Goal: Task Accomplishment & Management: Manage account settings

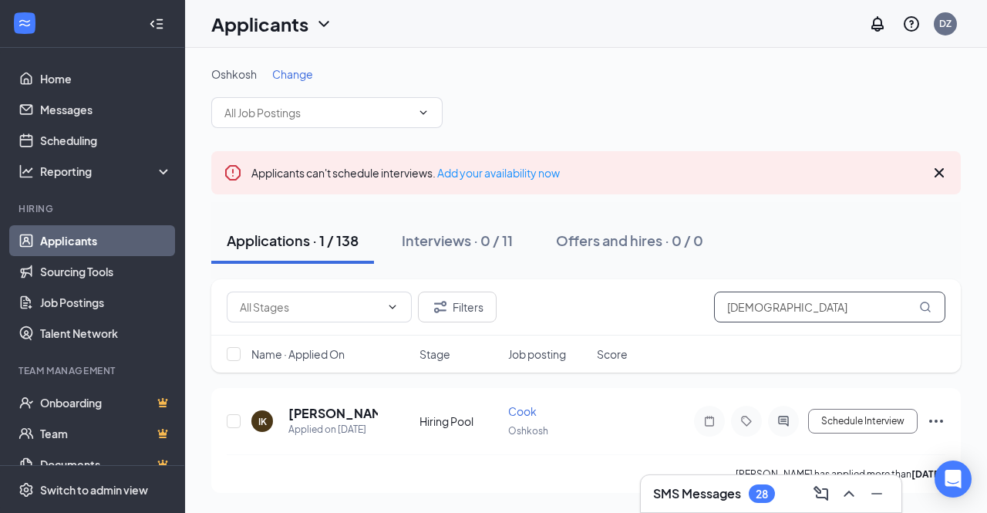
drag, startPoint x: 842, startPoint y: 311, endPoint x: 692, endPoint y: 306, distance: 149.6
click at [692, 306] on div "Filters isaiah" at bounding box center [586, 306] width 718 height 31
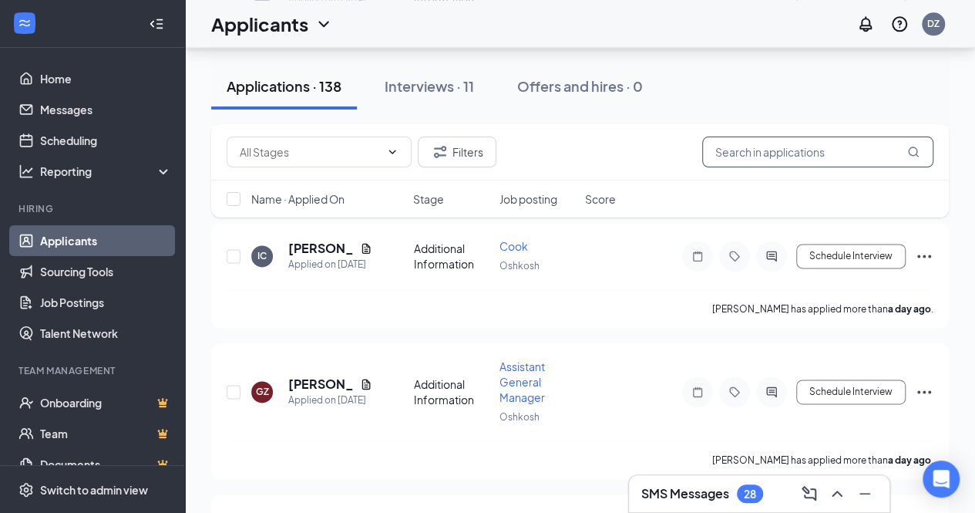
scroll to position [1002, 0]
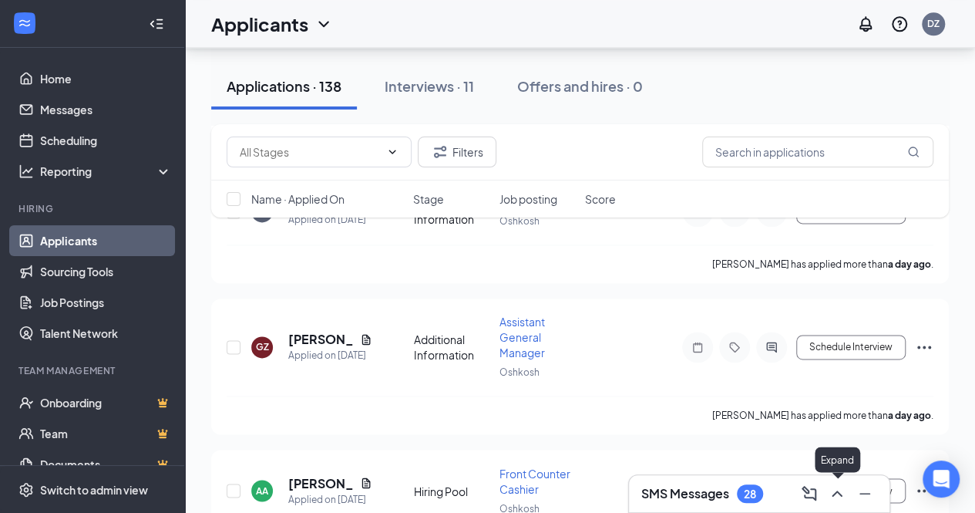
click at [838, 496] on icon "ChevronUp" at bounding box center [837, 493] width 18 height 18
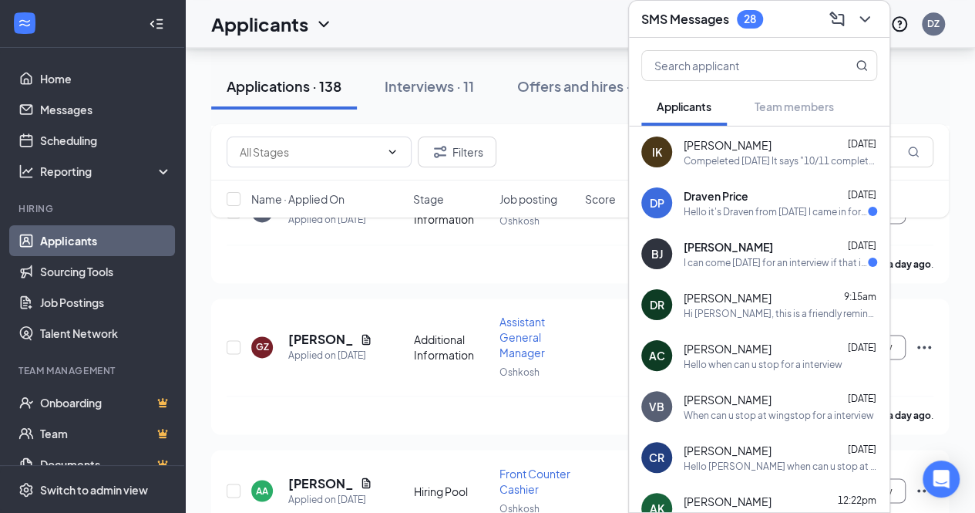
click at [768, 261] on div "I can come [DATE] for an interview if that is okay" at bounding box center [776, 262] width 184 height 13
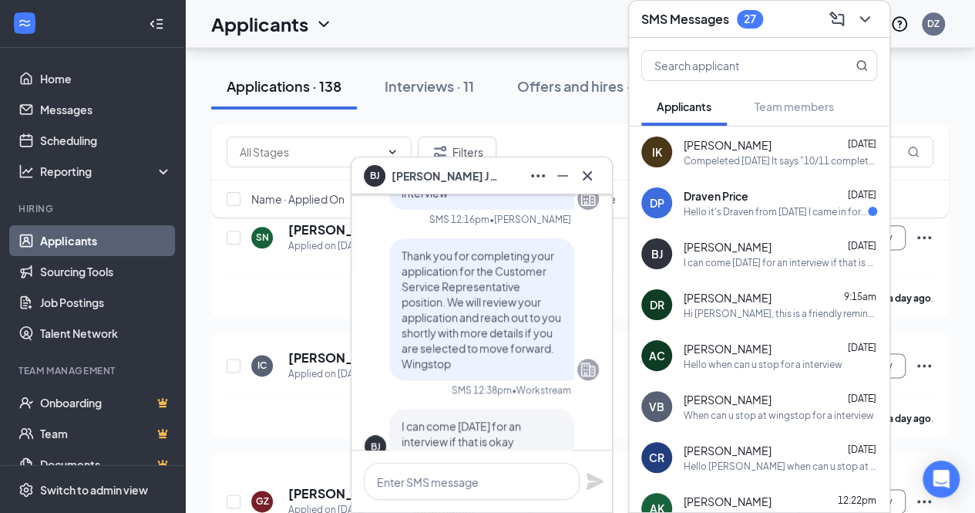
scroll to position [0, 0]
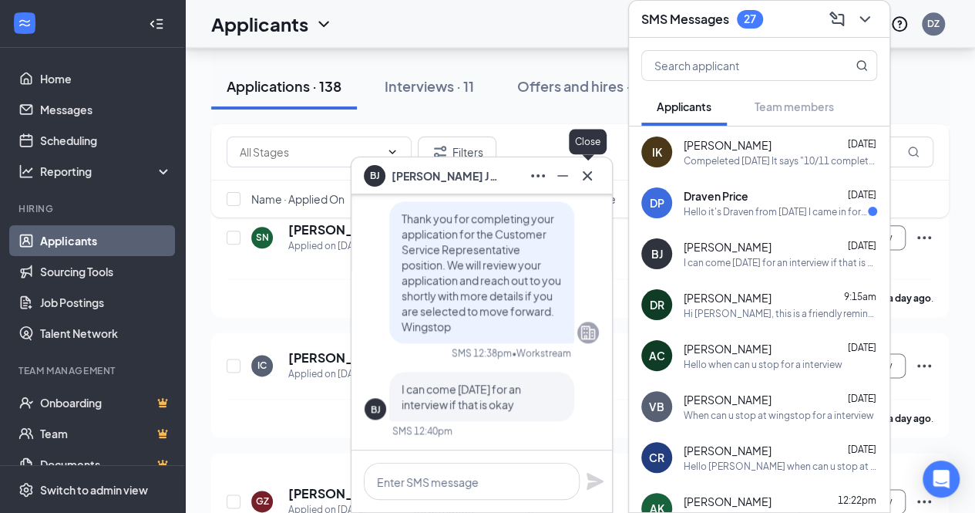
click at [591, 178] on icon "Cross" at bounding box center [587, 175] width 18 height 18
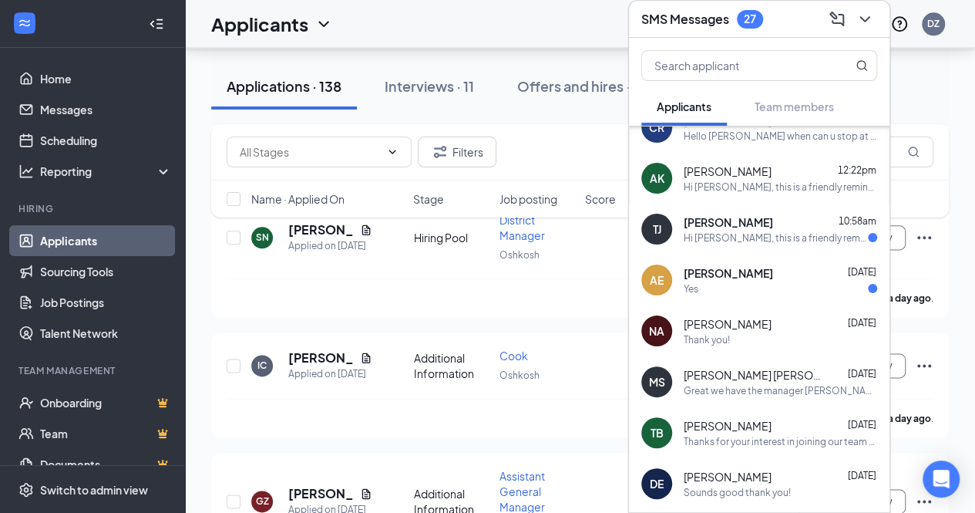
scroll to position [353, 0]
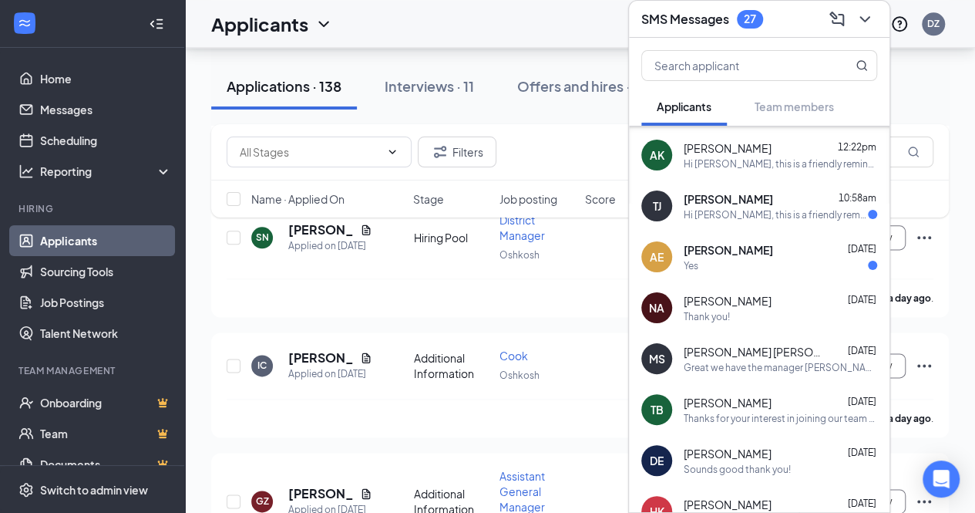
click at [809, 210] on div "Hi [PERSON_NAME], this is a friendly reminder. To move forward with your applic…" at bounding box center [776, 214] width 184 height 13
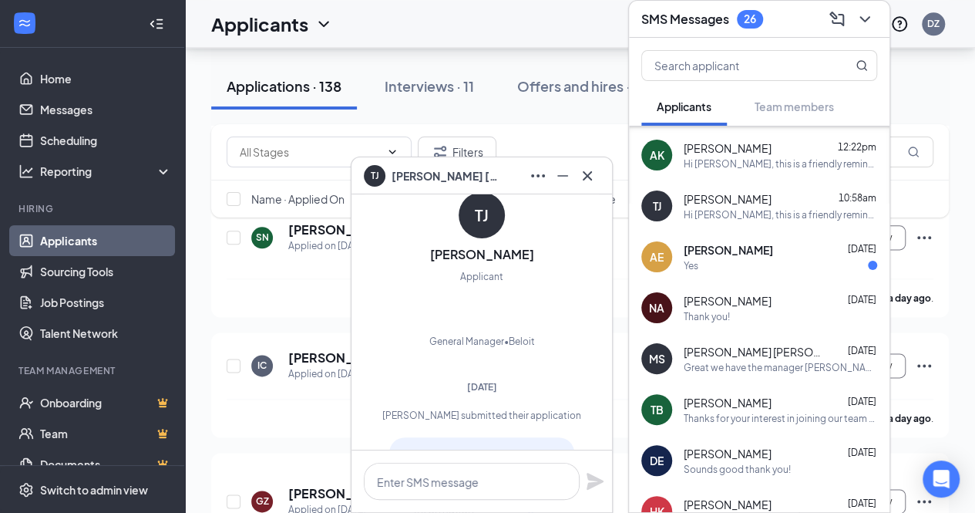
scroll to position [-643, 0]
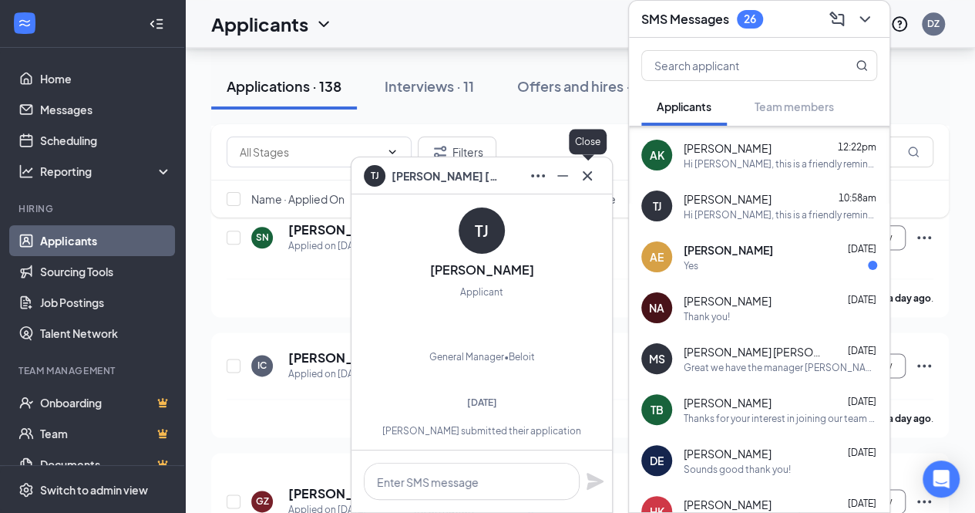
click at [589, 187] on button at bounding box center [587, 175] width 25 height 25
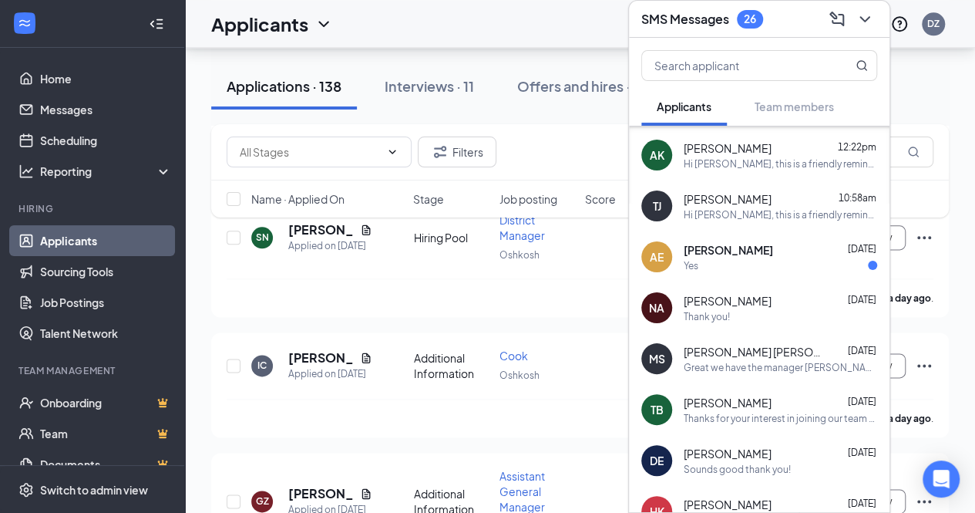
click at [746, 259] on div "Yes" at bounding box center [780, 265] width 193 height 13
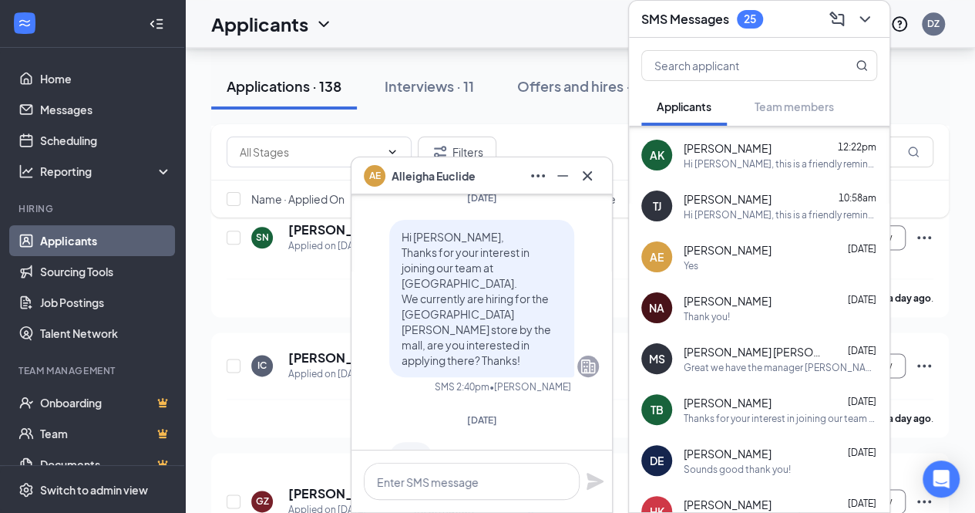
scroll to position [0, 0]
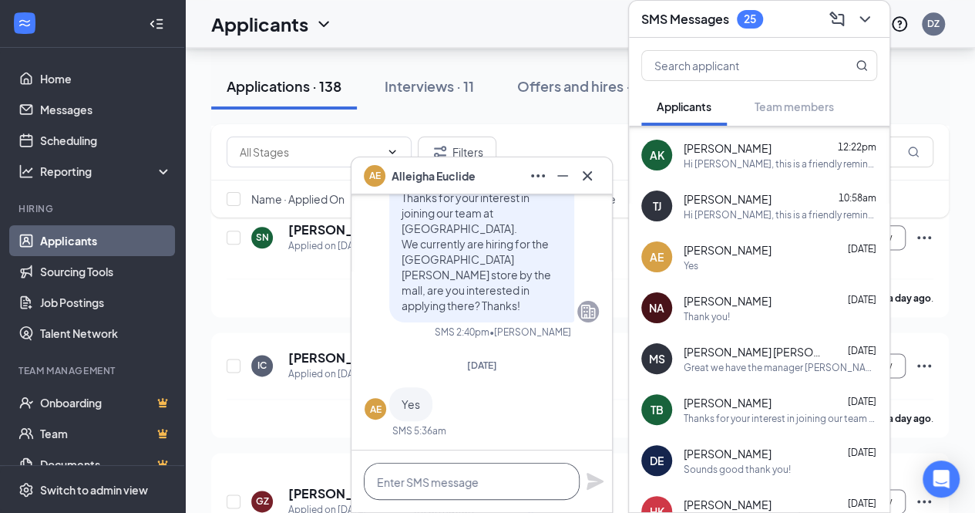
click at [472, 476] on textarea at bounding box center [472, 480] width 216 height 37
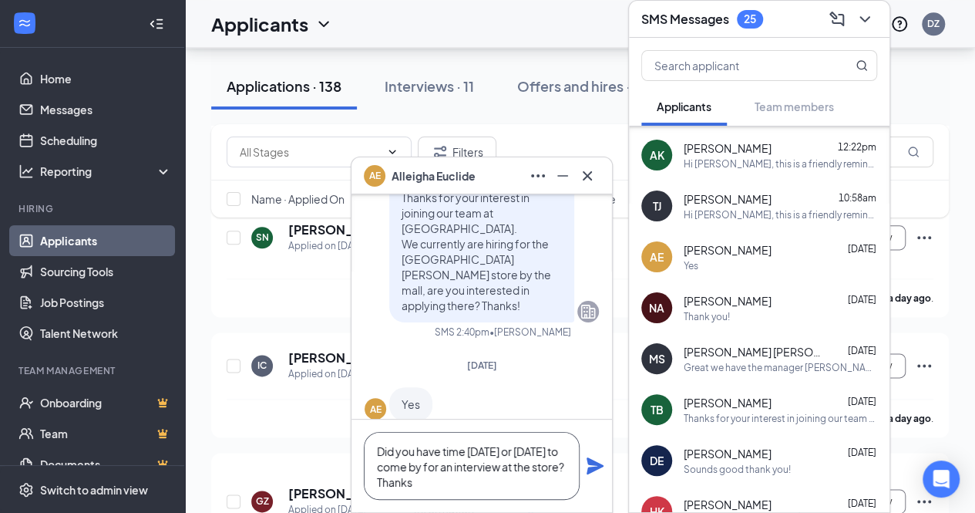
type textarea "Did you have time [DATE] or [DATE] to come by for an interview at the store? Th…"
click at [593, 469] on icon "Plane" at bounding box center [595, 465] width 17 height 17
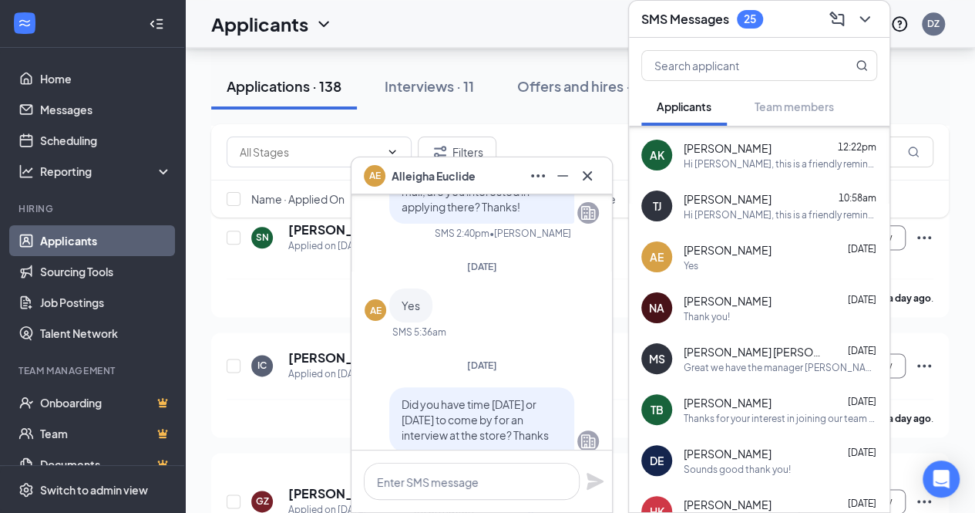
scroll to position [-129, 0]
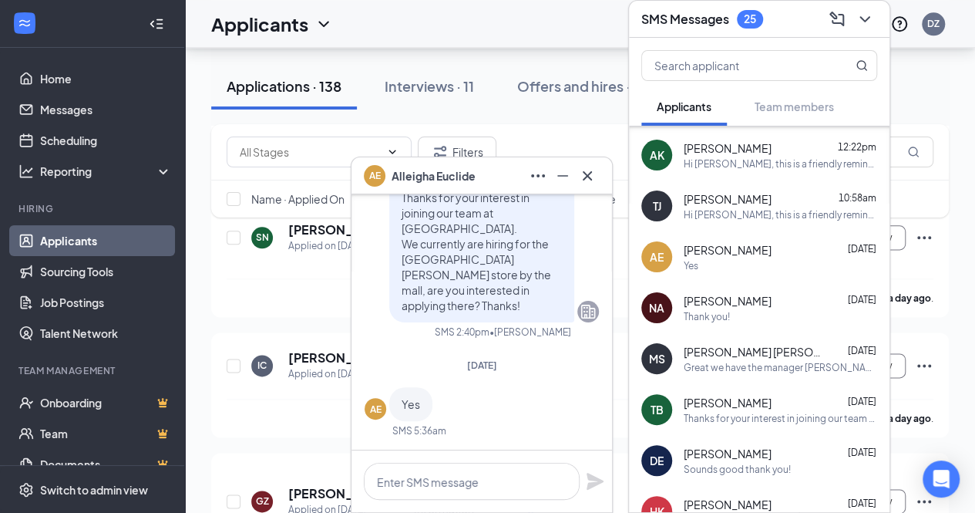
click at [754, 464] on div "Sounds good thank you!" at bounding box center [737, 468] width 107 height 13
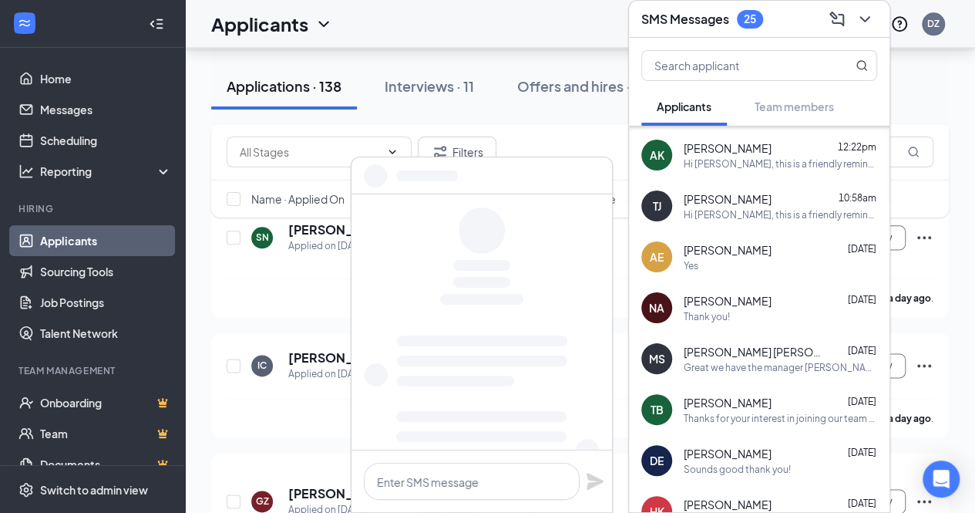
scroll to position [0, 0]
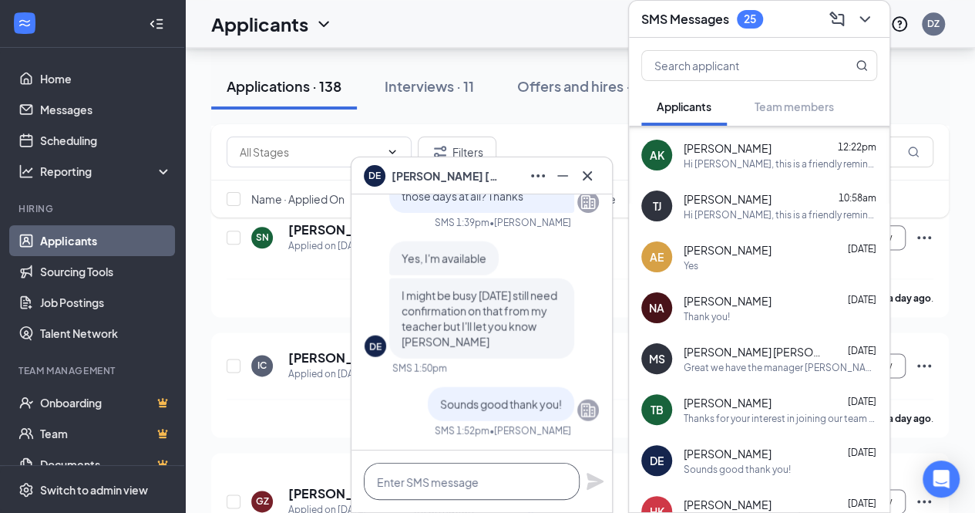
click at [456, 479] on textarea at bounding box center [472, 480] width 216 height 37
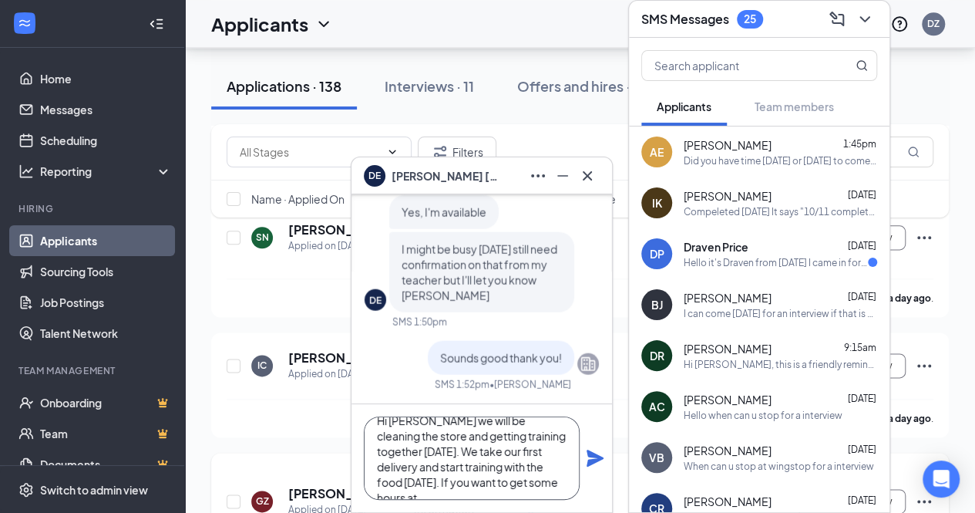
scroll to position [31, 0]
click at [553, 478] on textarea "Hi [PERSON_NAME] we will be cleaning the store and getting training together [D…" at bounding box center [472, 457] width 216 height 83
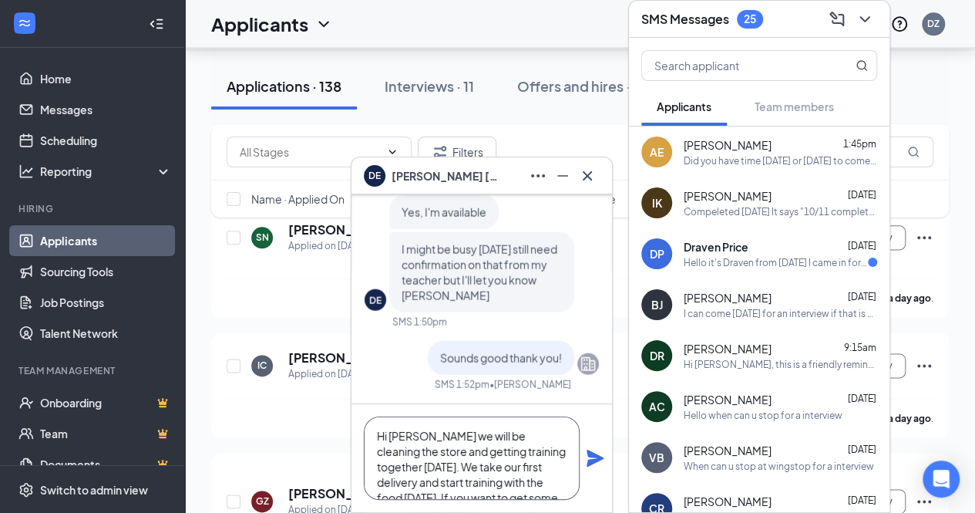
scroll to position [47, 0]
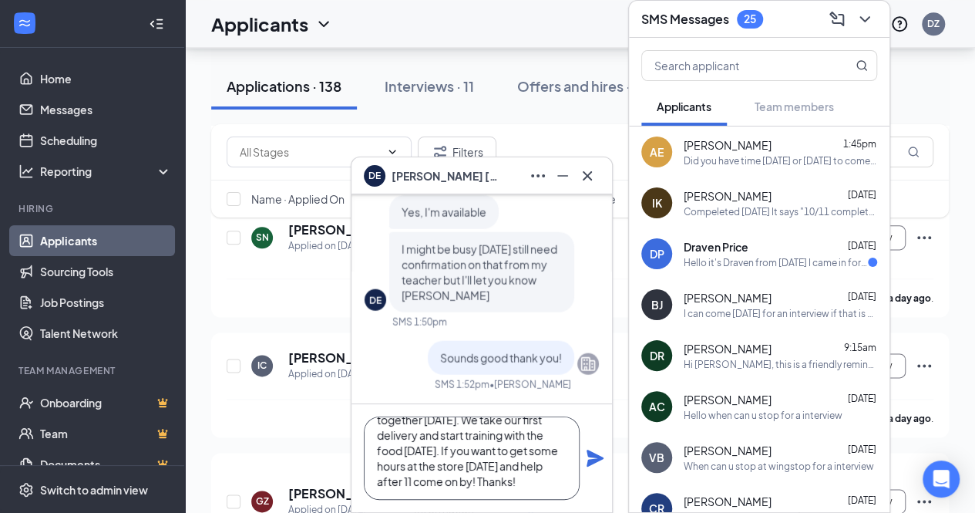
drag, startPoint x: 430, startPoint y: 435, endPoint x: 503, endPoint y: 493, distance: 92.7
click at [503, 493] on textarea "Hi [PERSON_NAME] we will be cleaning the store and getting training together [D…" at bounding box center [472, 457] width 216 height 83
type textarea "Hi [PERSON_NAME] we will be cleaning the store and getting training together [D…"
click at [597, 469] on div "Hi [PERSON_NAME] we will be cleaning the store and getting training together [D…" at bounding box center [481, 458] width 261 height 108
click at [589, 461] on icon "Plane" at bounding box center [595, 457] width 17 height 17
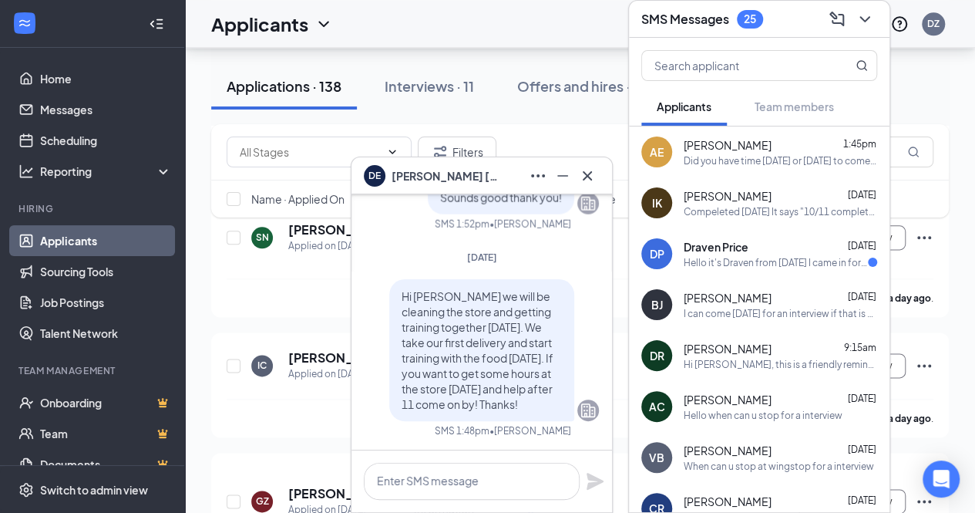
scroll to position [0, 0]
click at [586, 177] on icon "Cross" at bounding box center [587, 174] width 9 height 9
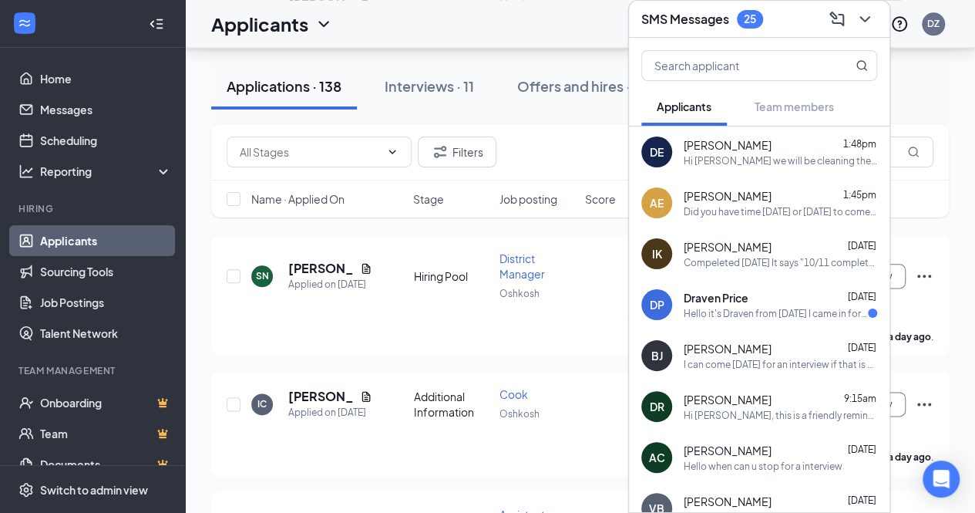
scroll to position [308, 0]
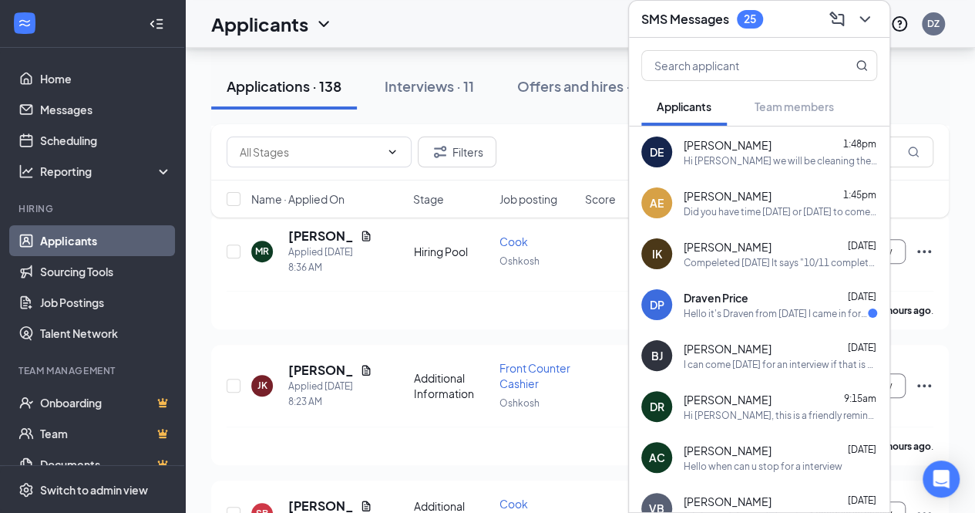
click at [867, 25] on icon "ChevronDown" at bounding box center [865, 19] width 18 height 18
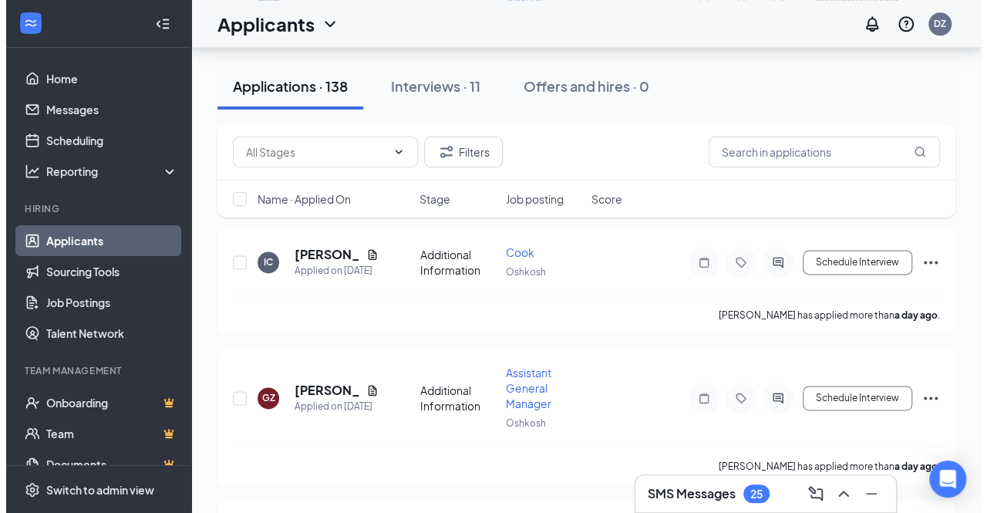
scroll to position [0, 0]
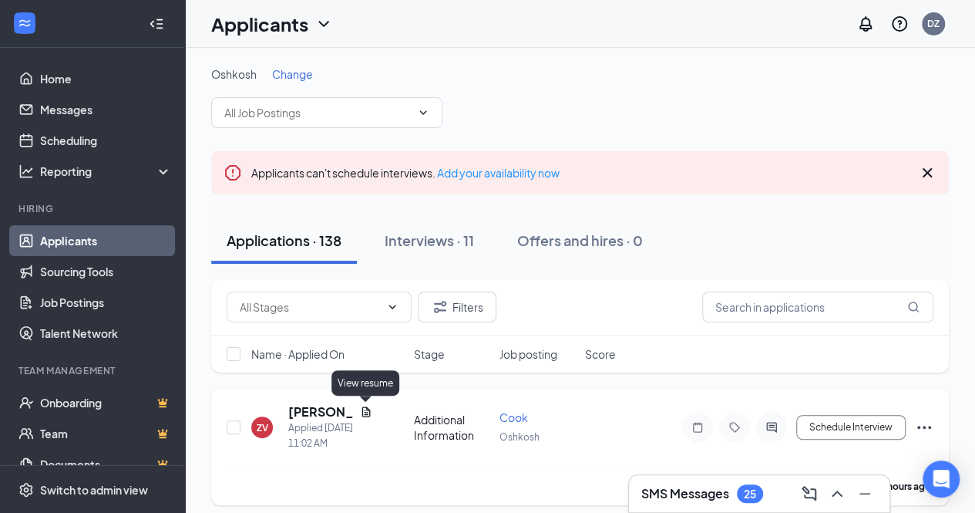
click at [370, 411] on icon "Document" at bounding box center [366, 411] width 12 height 12
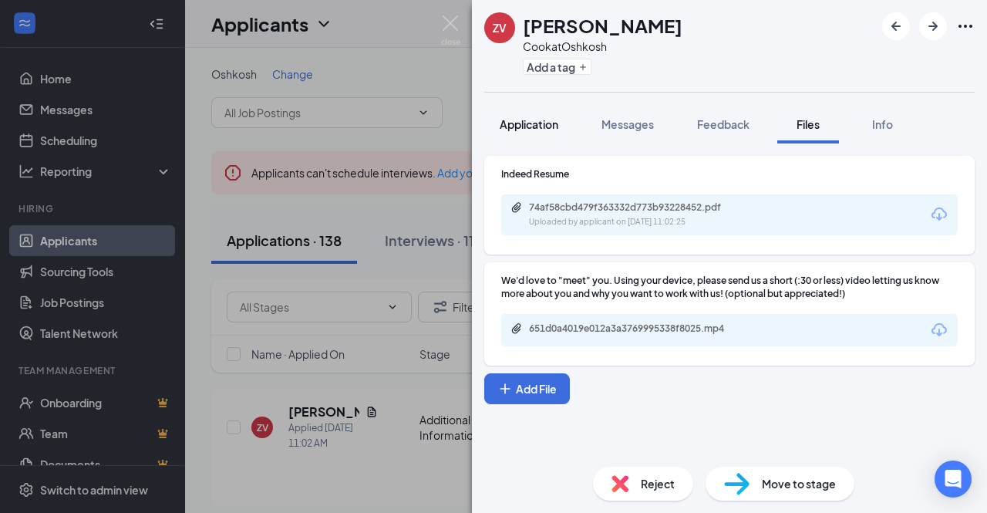
click at [547, 132] on button "Application" at bounding box center [528, 124] width 89 height 39
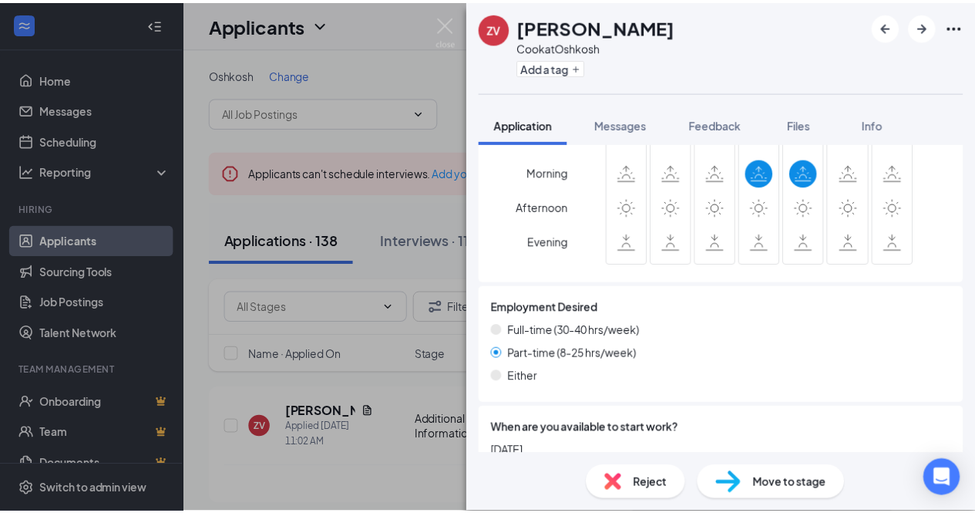
scroll to position [1156, 0]
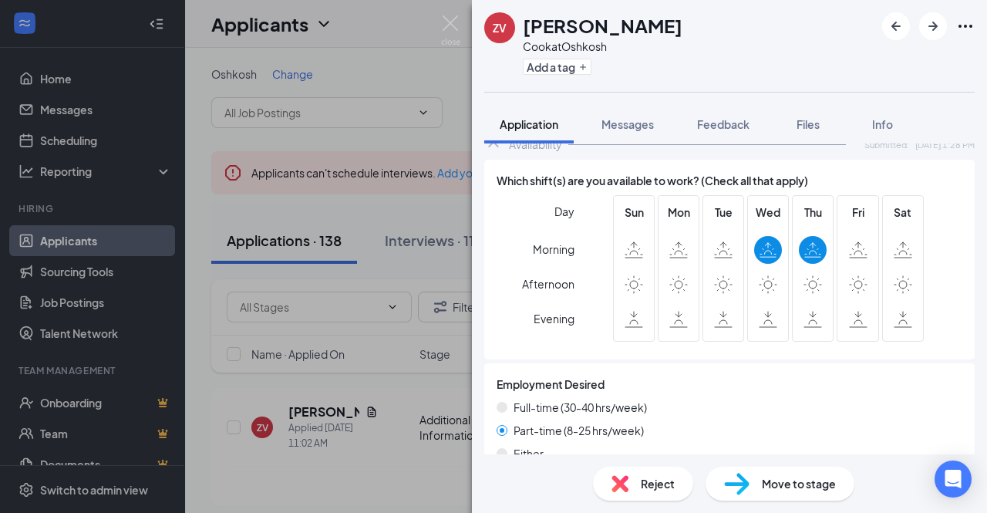
click at [637, 483] on div "Reject" at bounding box center [643, 483] width 100 height 34
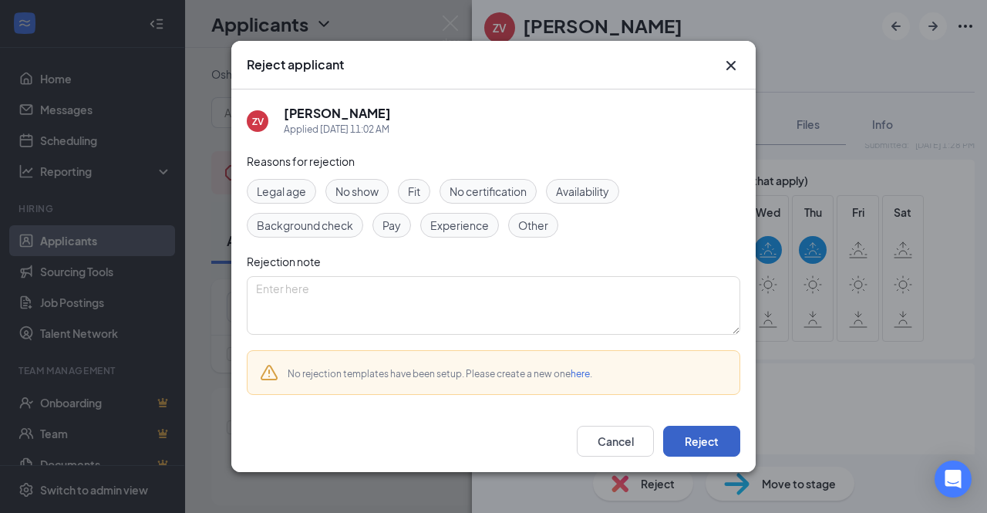
click at [693, 445] on button "Reject" at bounding box center [701, 440] width 77 height 31
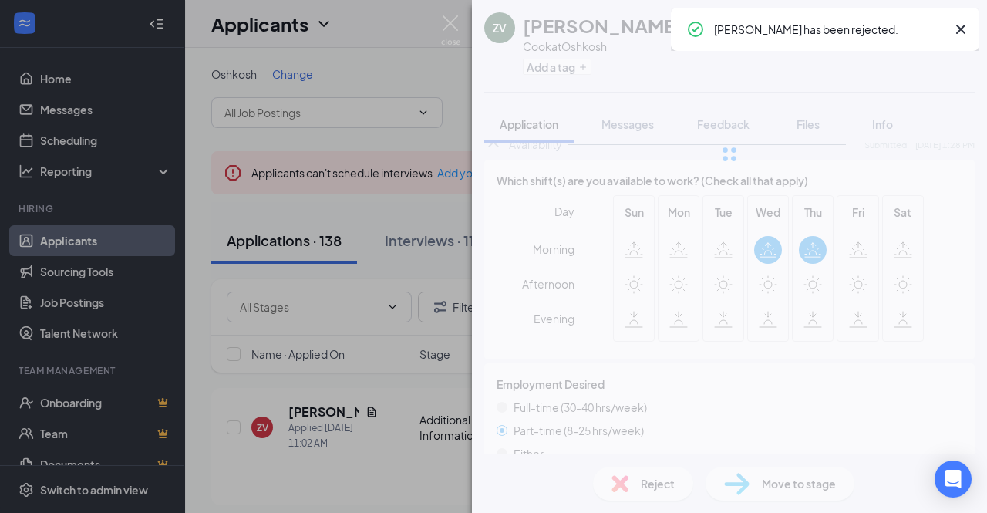
click at [422, 390] on div "ZV [PERSON_NAME] at [GEOGRAPHIC_DATA] Add a tag Application Messages Feedback F…" at bounding box center [493, 256] width 987 height 513
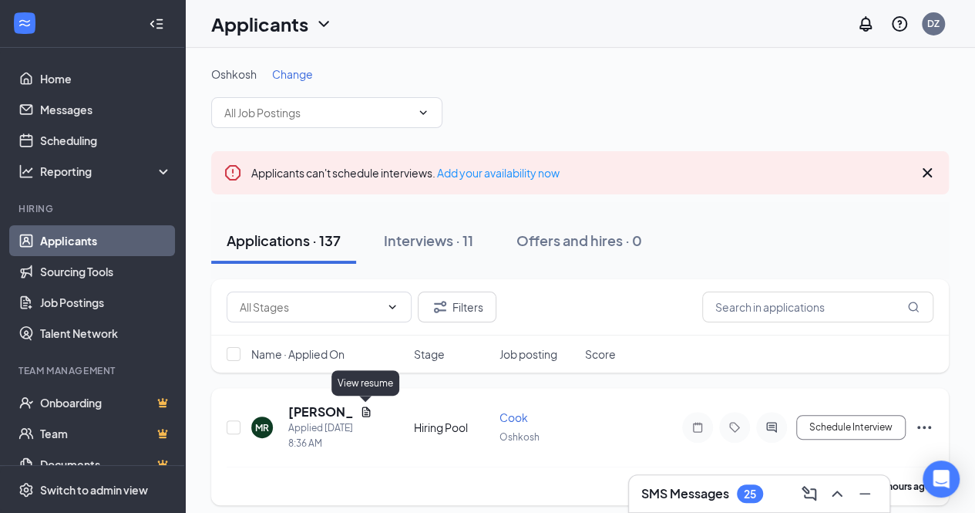
click at [367, 412] on icon "Document" at bounding box center [365, 411] width 8 height 10
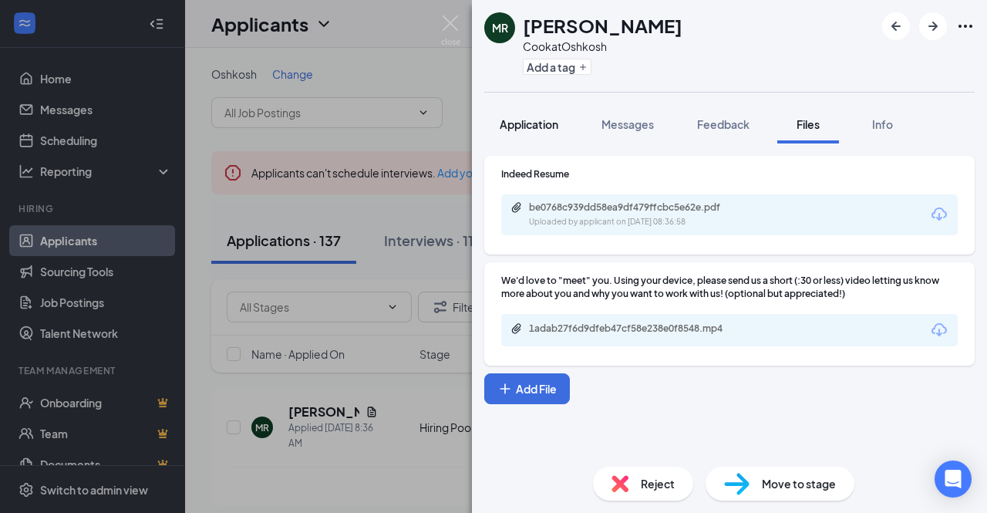
click at [552, 123] on span "Application" at bounding box center [528, 124] width 59 height 14
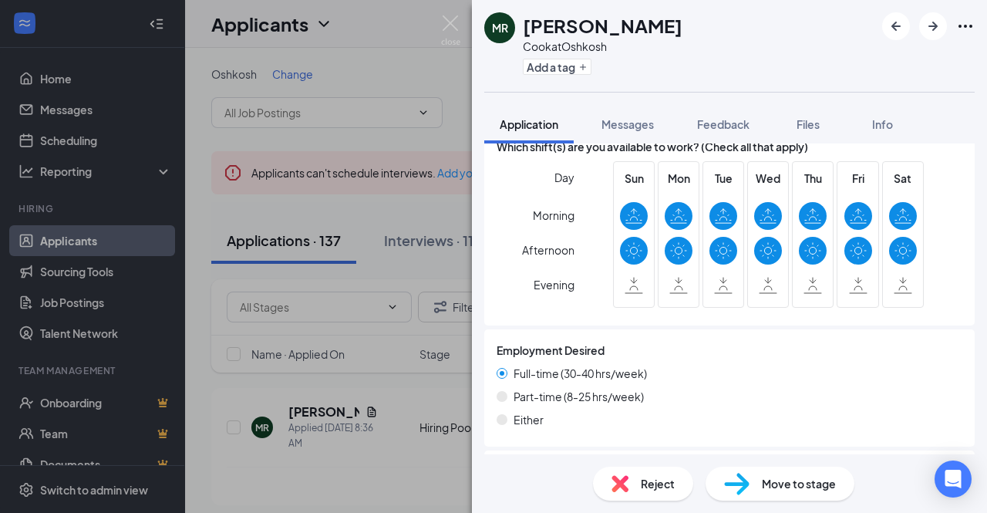
scroll to position [1233, 0]
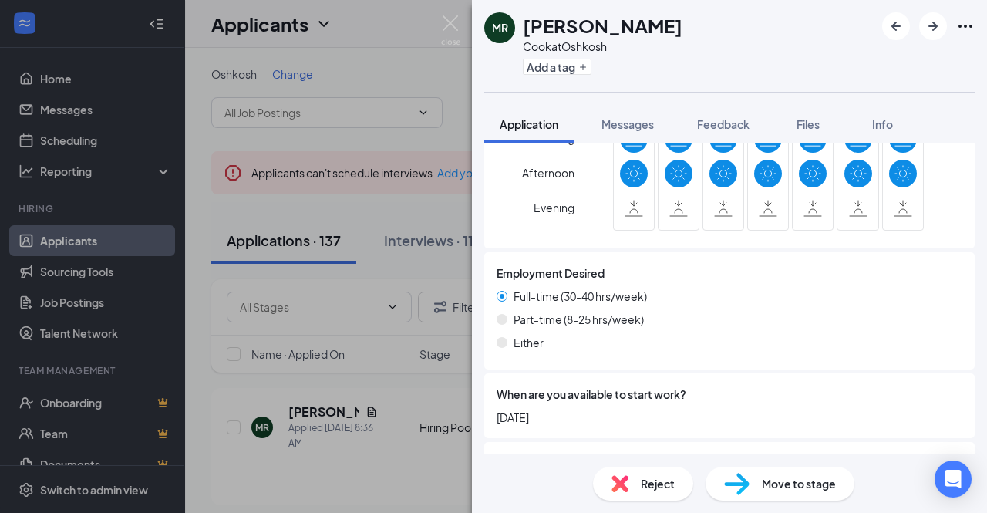
click at [403, 273] on div "[PERSON_NAME] at [GEOGRAPHIC_DATA] Add a tag Application Messages Feedback File…" at bounding box center [493, 256] width 987 height 513
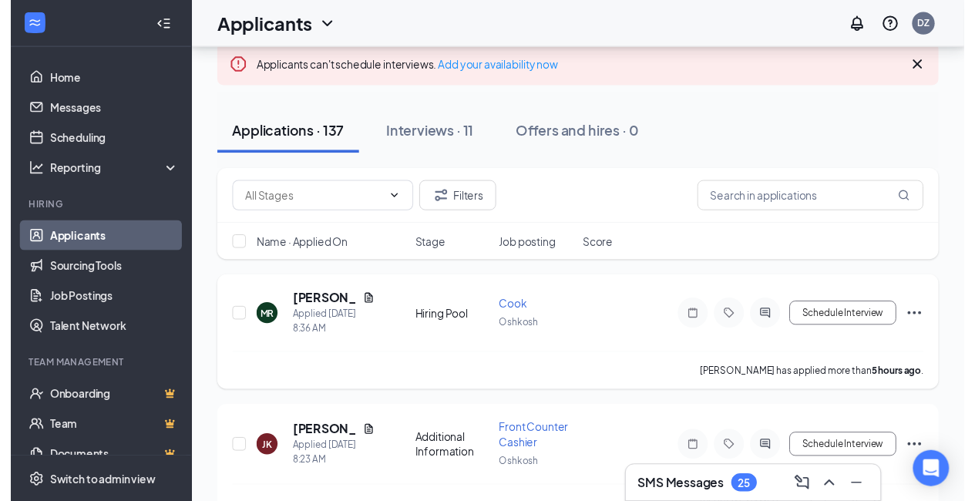
scroll to position [154, 0]
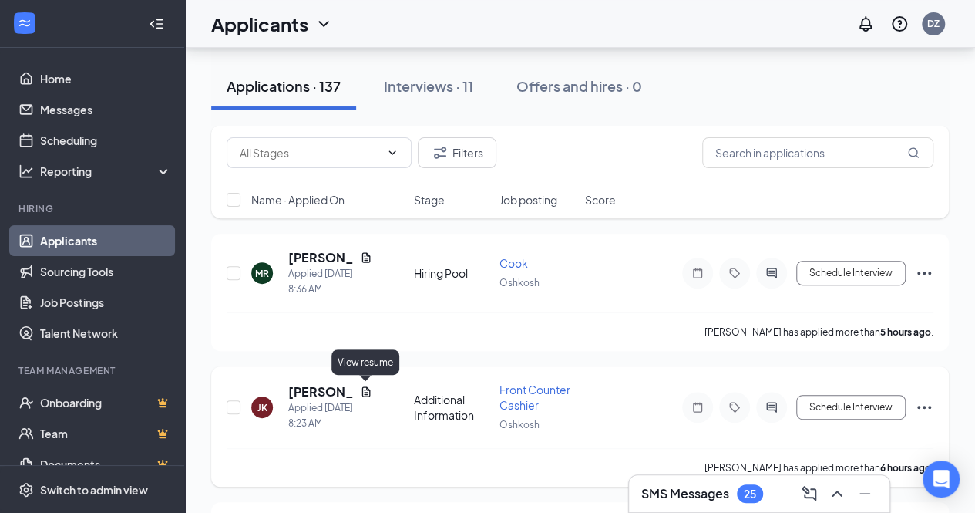
click at [363, 391] on icon "Document" at bounding box center [366, 391] width 12 height 12
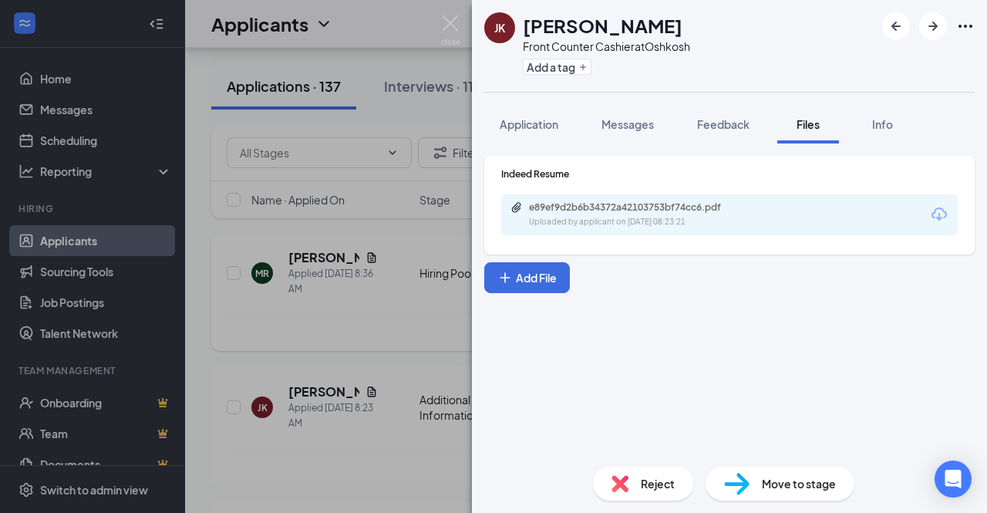
drag, startPoint x: 447, startPoint y: 25, endPoint x: 404, endPoint y: 261, distance: 240.5
click at [447, 25] on img at bounding box center [450, 30] width 19 height 30
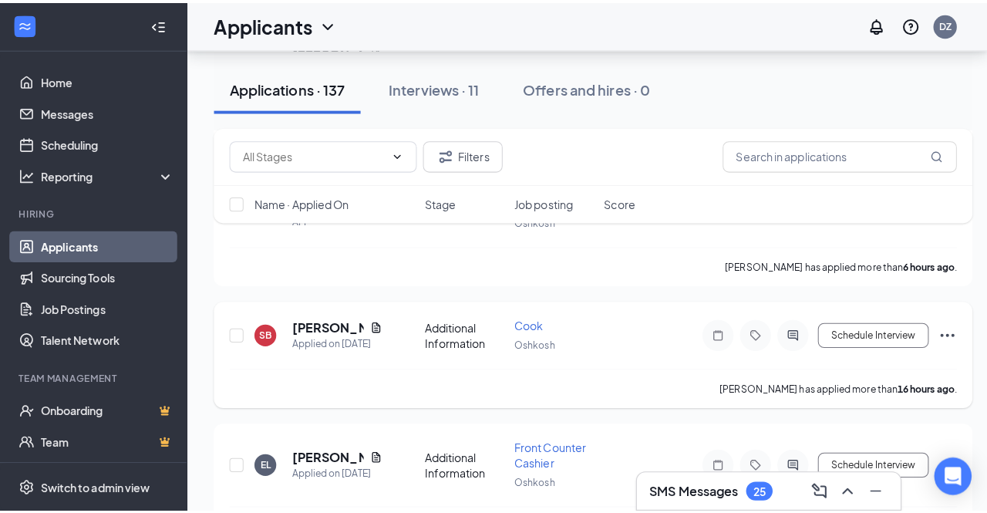
scroll to position [385, 0]
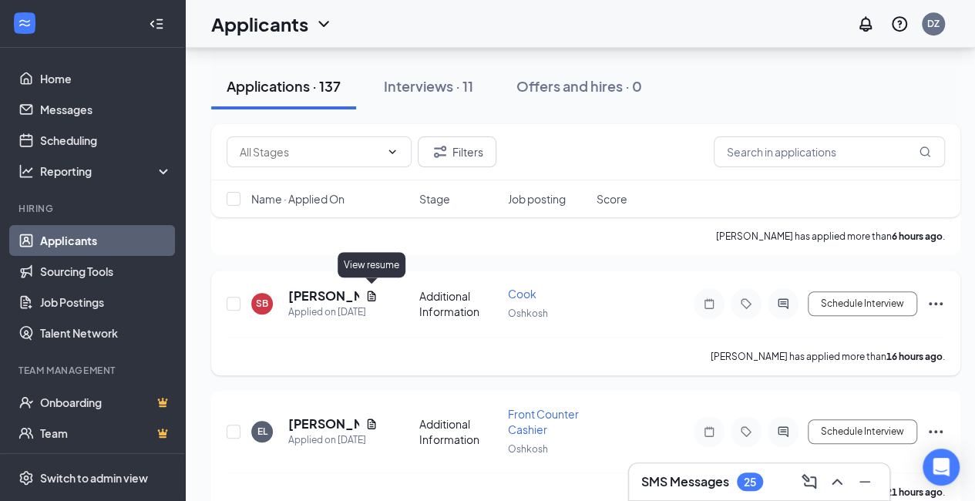
click at [372, 292] on icon "Document" at bounding box center [371, 296] width 12 height 12
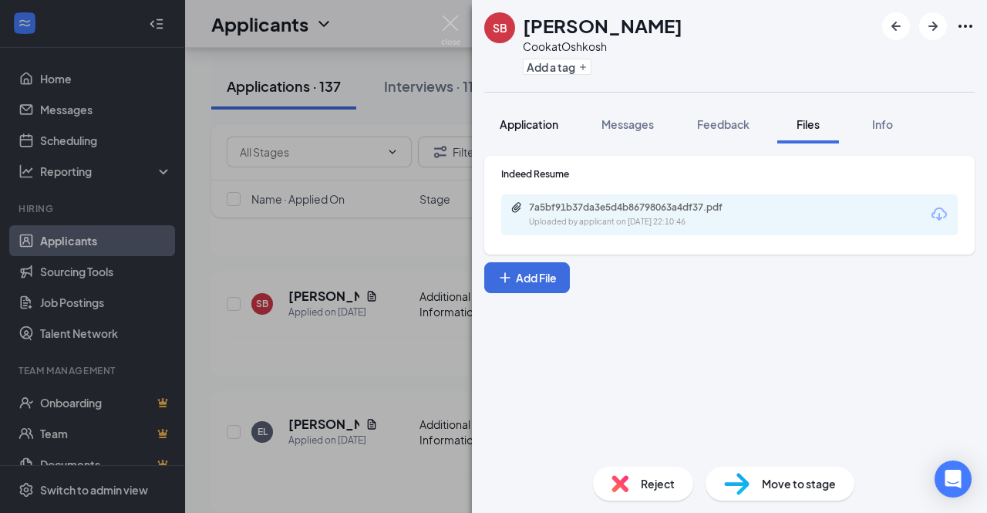
click at [553, 129] on span "Application" at bounding box center [528, 124] width 59 height 14
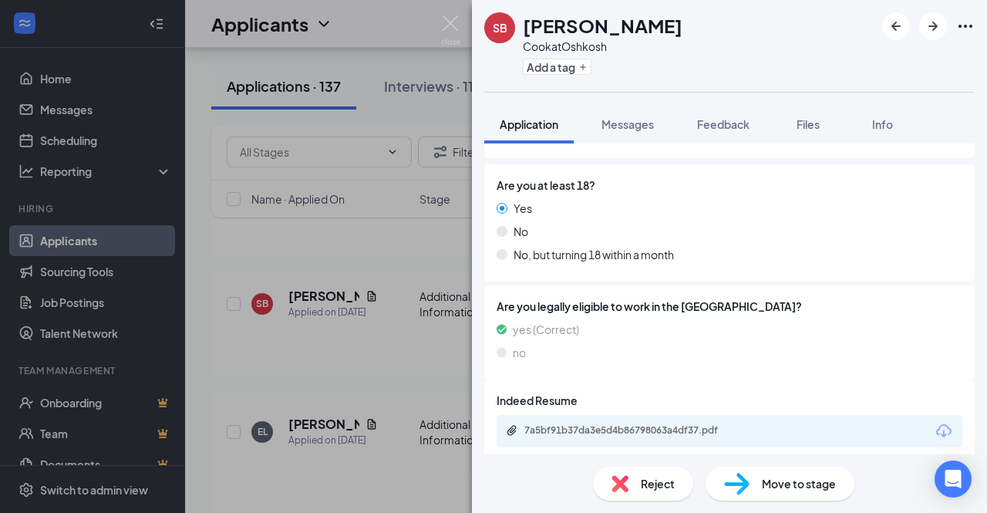
scroll to position [247, 0]
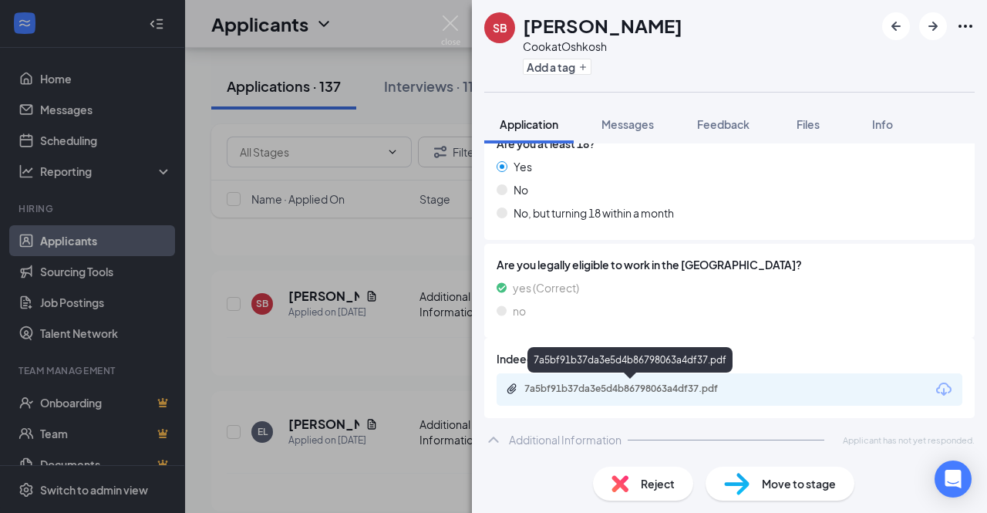
click at [651, 393] on div "7a5bf91b37da3e5d4b86798063a4df37.pdf" at bounding box center [632, 388] width 216 height 12
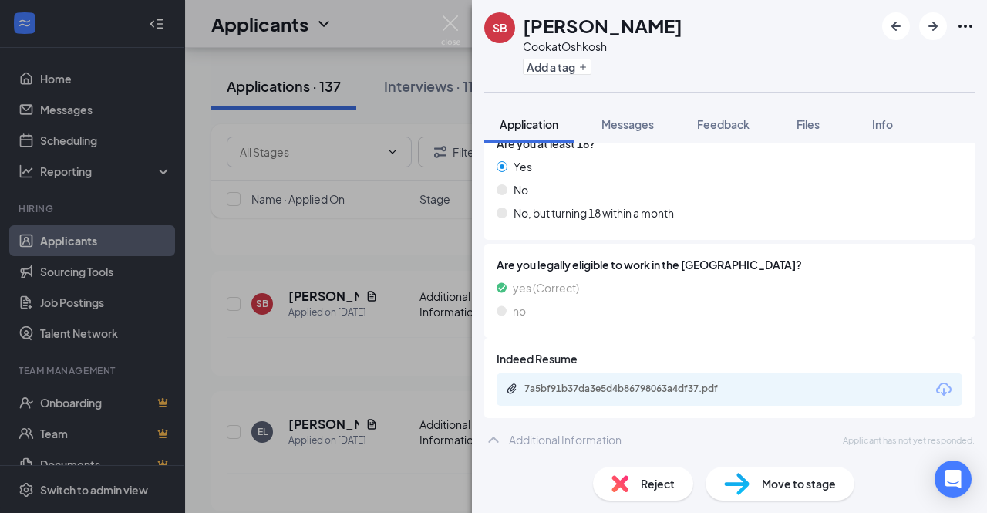
scroll to position [242, 0]
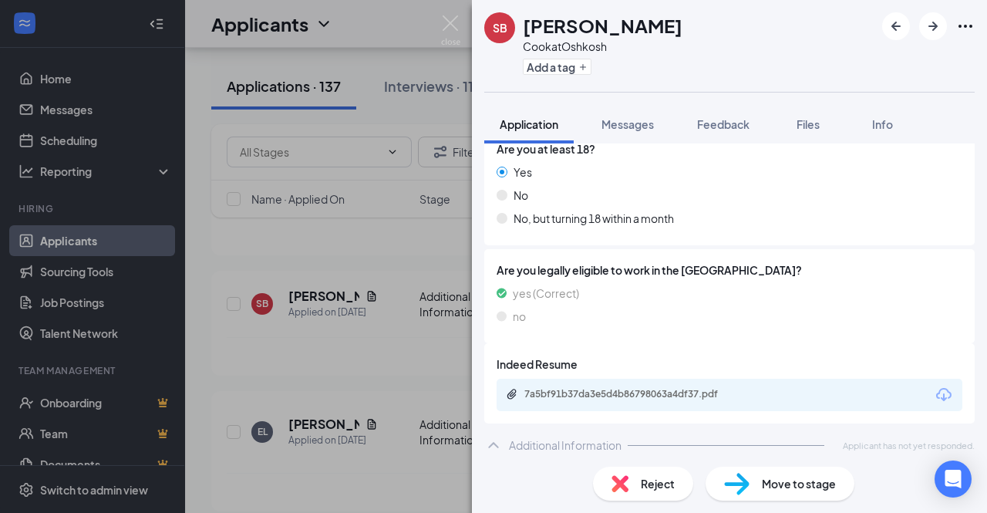
click at [644, 490] on span "Reject" at bounding box center [658, 483] width 34 height 17
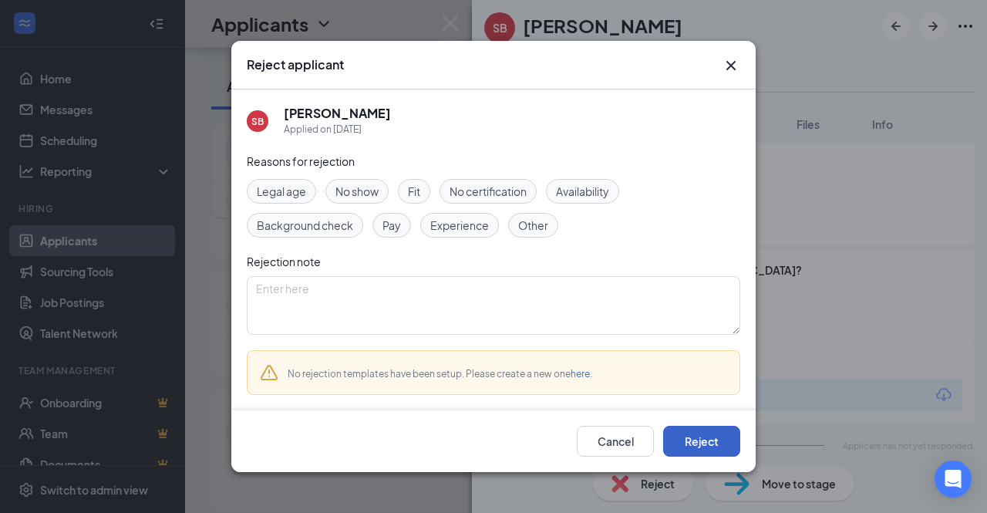
click at [704, 434] on button "Reject" at bounding box center [701, 440] width 77 height 31
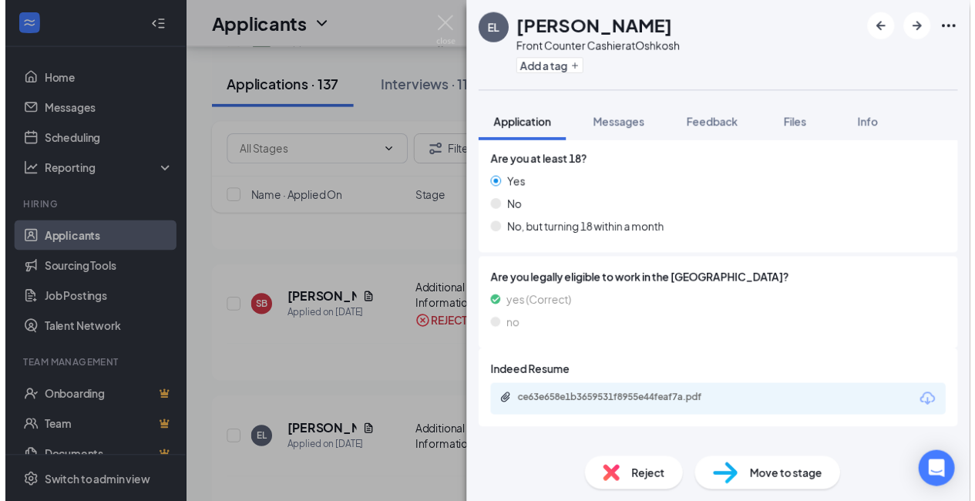
scroll to position [247, 0]
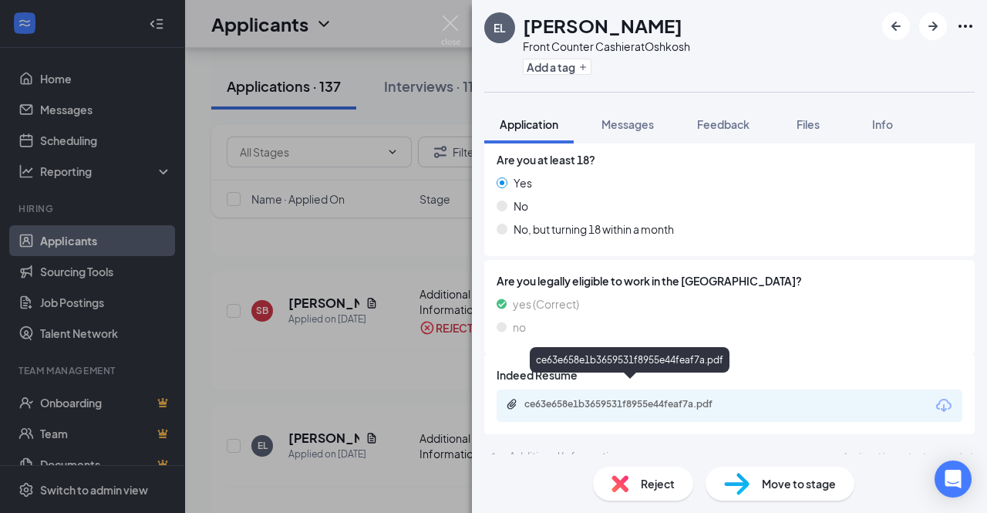
click at [564, 398] on div "ce63e658e1b3659531f8955e44feaf7a.pdf" at bounding box center [632, 404] width 216 height 12
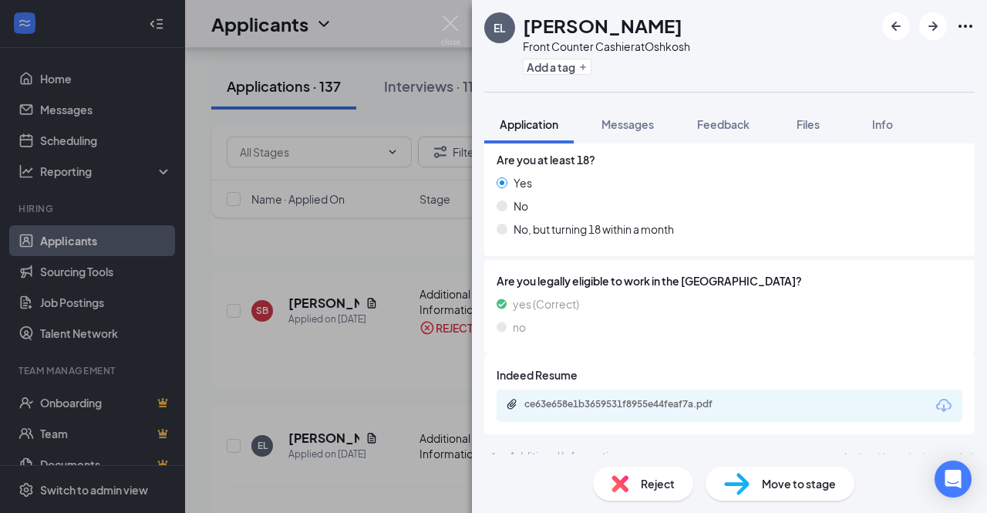
click at [425, 22] on div "EL Enaijah [PERSON_NAME] Front Counter Cashier at Oshkosh Add a tag Application…" at bounding box center [493, 256] width 987 height 513
click at [459, 21] on div "Applicants DZ" at bounding box center [586, 24] width 802 height 48
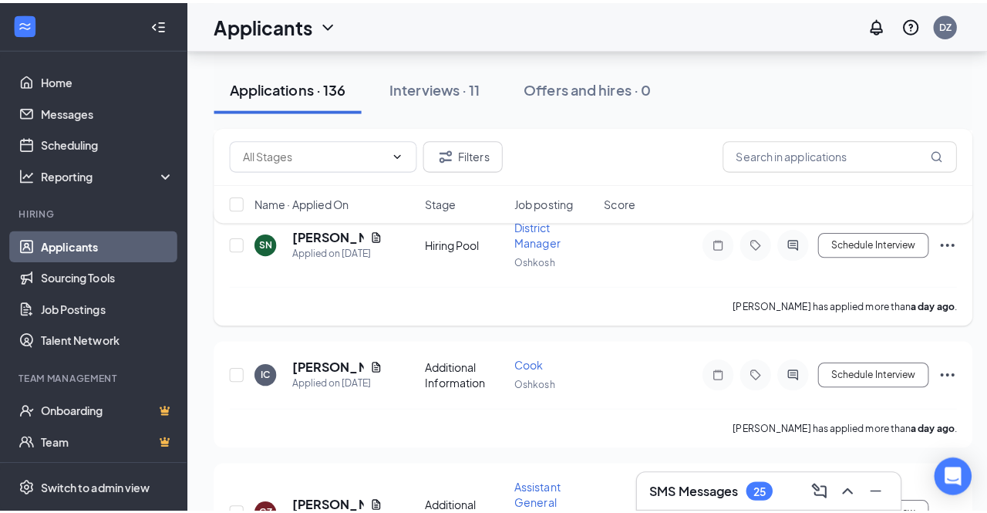
scroll to position [617, 0]
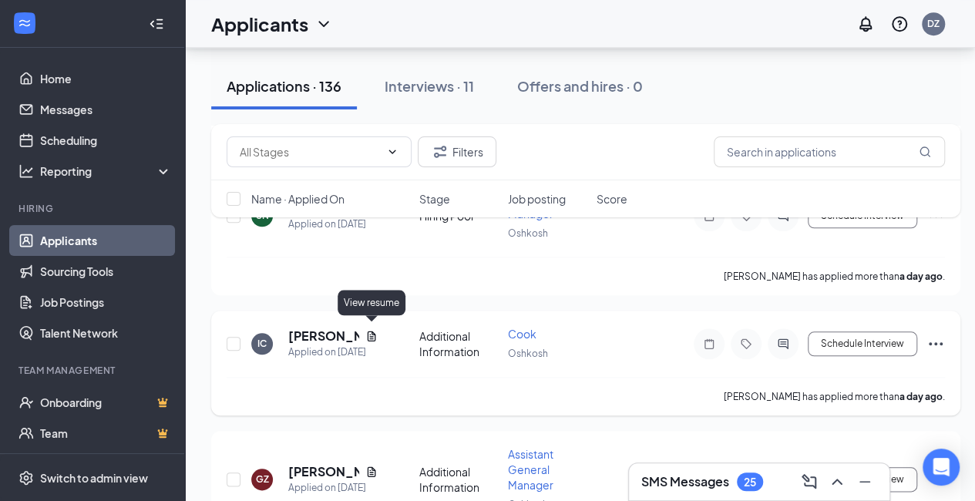
click at [373, 330] on icon "Document" at bounding box center [371, 336] width 12 height 12
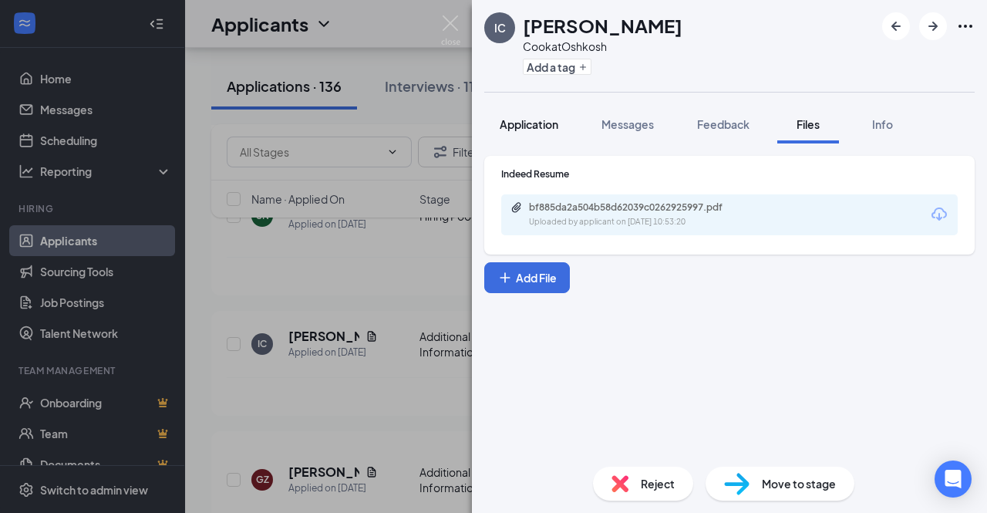
click at [526, 129] on span "Application" at bounding box center [528, 124] width 59 height 14
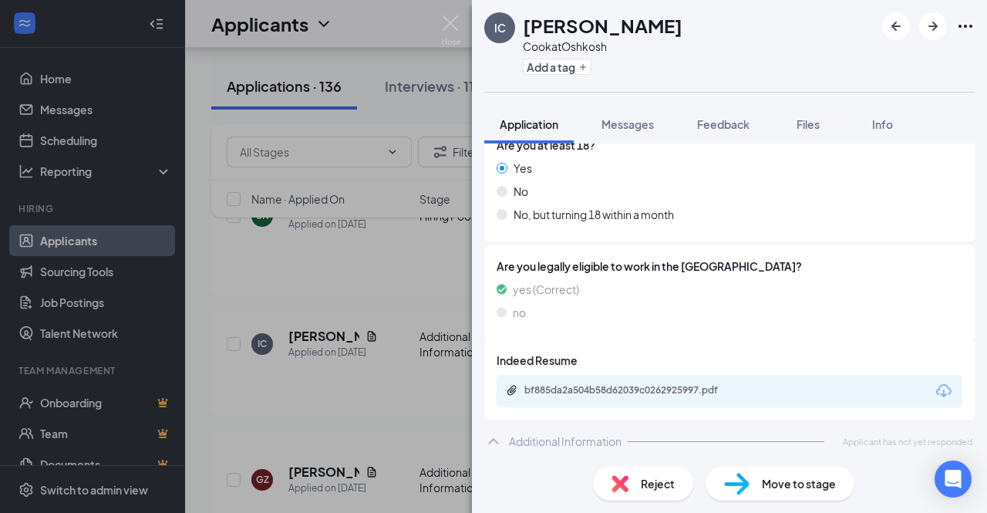
scroll to position [247, 0]
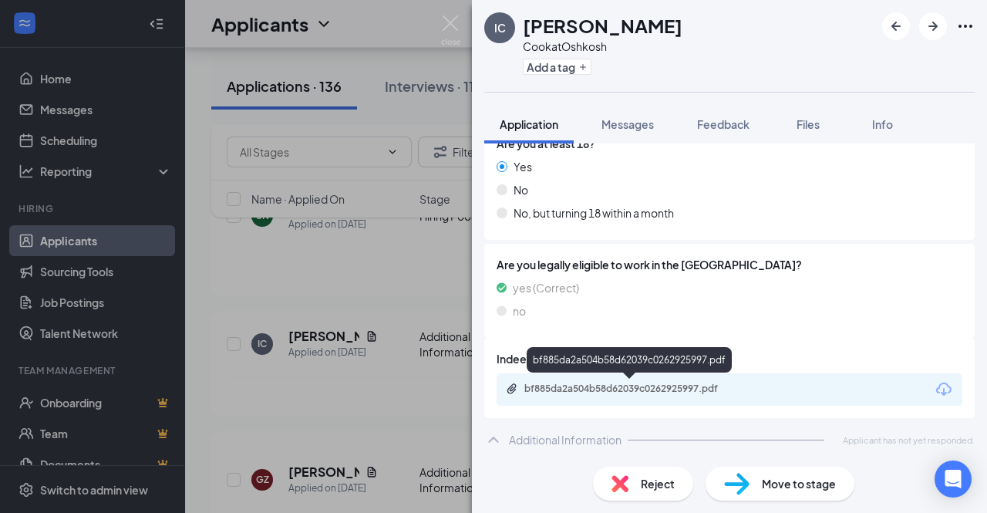
click at [610, 395] on div "bf885da2a504b58d62039c0262925997.pdf" at bounding box center [631, 389] width 250 height 15
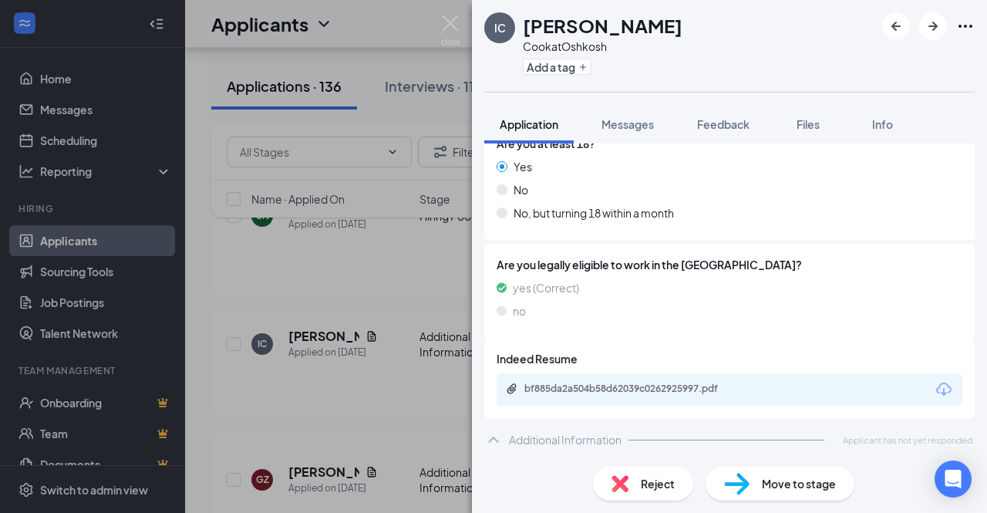
scroll to position [242, 0]
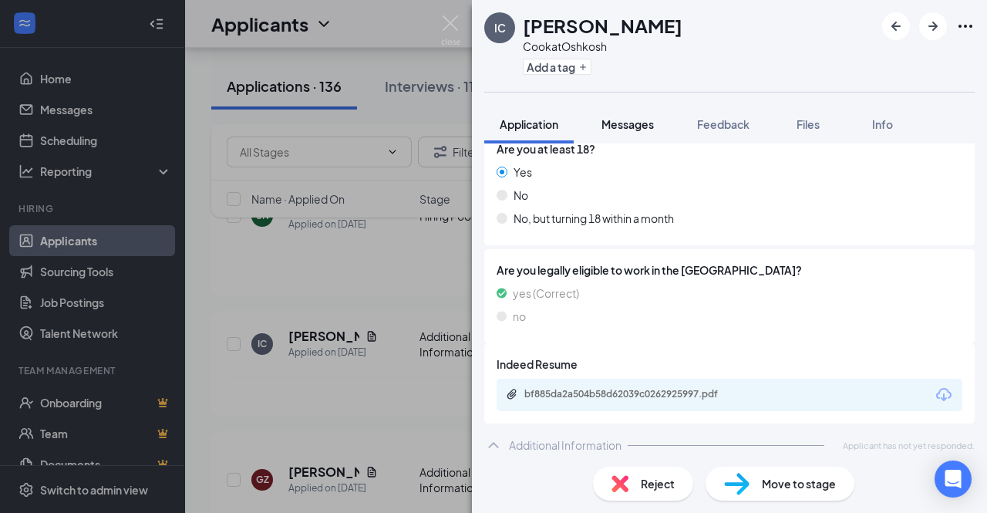
click at [642, 124] on span "Messages" at bounding box center [627, 124] width 52 height 14
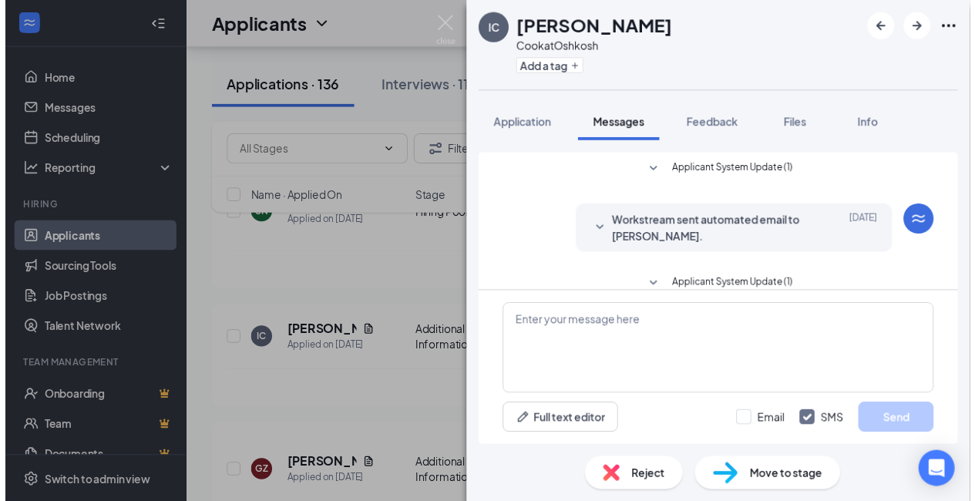
scroll to position [382, 0]
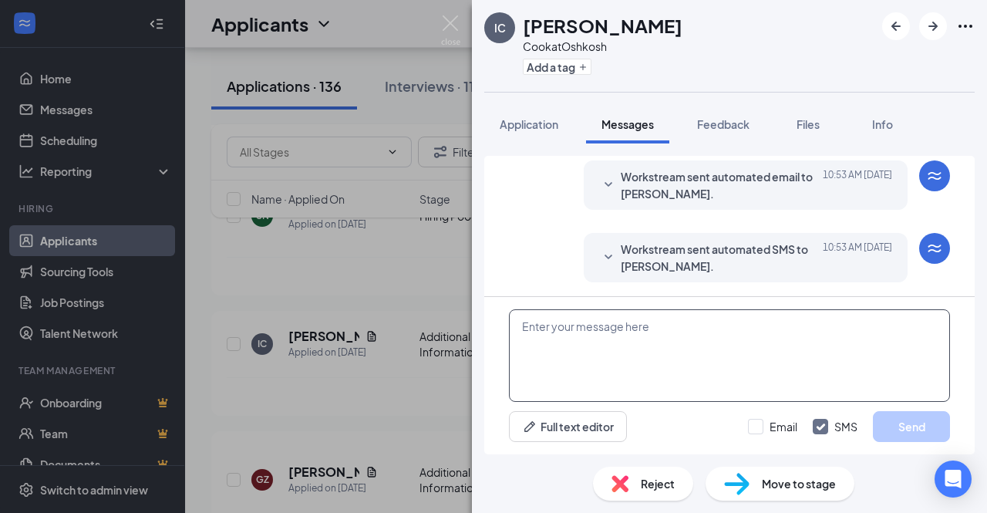
click at [593, 338] on textarea at bounding box center [729, 355] width 441 height 92
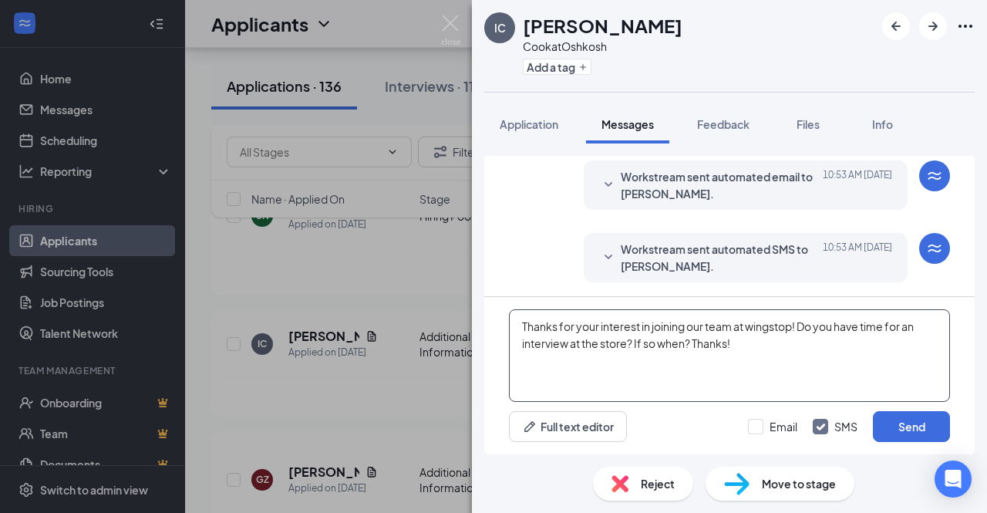
type textarea "Thanks for your interest in joining our team at wingstop! Do you have time for …"
drag, startPoint x: 578, startPoint y: 31, endPoint x: 523, endPoint y: 34, distance: 54.8
click at [523, 34] on h1 "[PERSON_NAME]" at bounding box center [603, 25] width 160 height 26
copy h1 "[PERSON_NAME]"
click at [439, 29] on div "IC [PERSON_NAME] at Oshkosh Add a tag Application Messages Feedback Files Info …" at bounding box center [493, 256] width 987 height 513
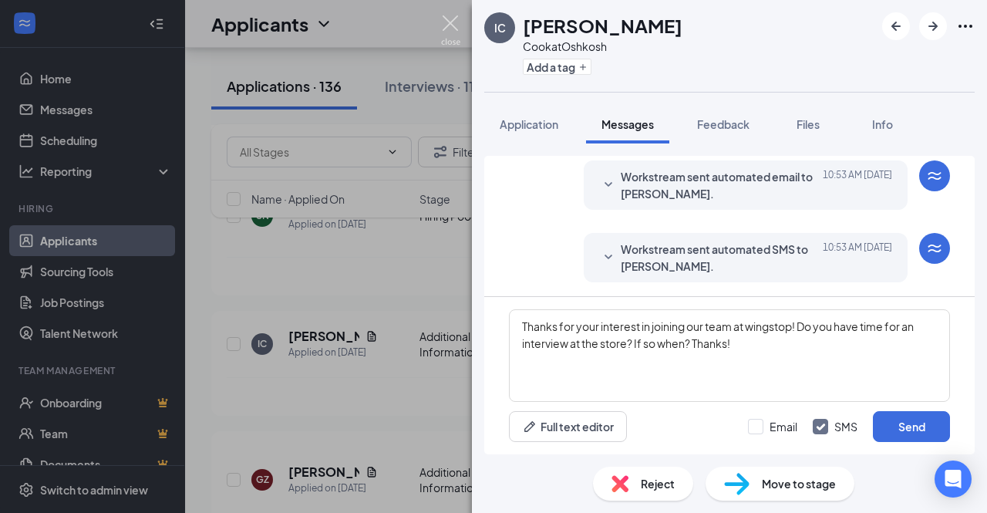
click at [454, 22] on img at bounding box center [450, 30] width 19 height 30
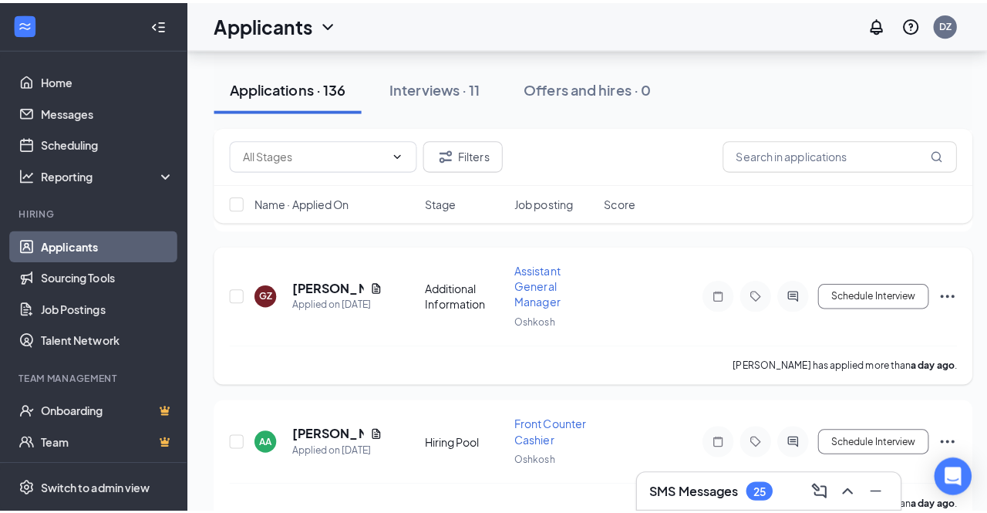
scroll to position [771, 0]
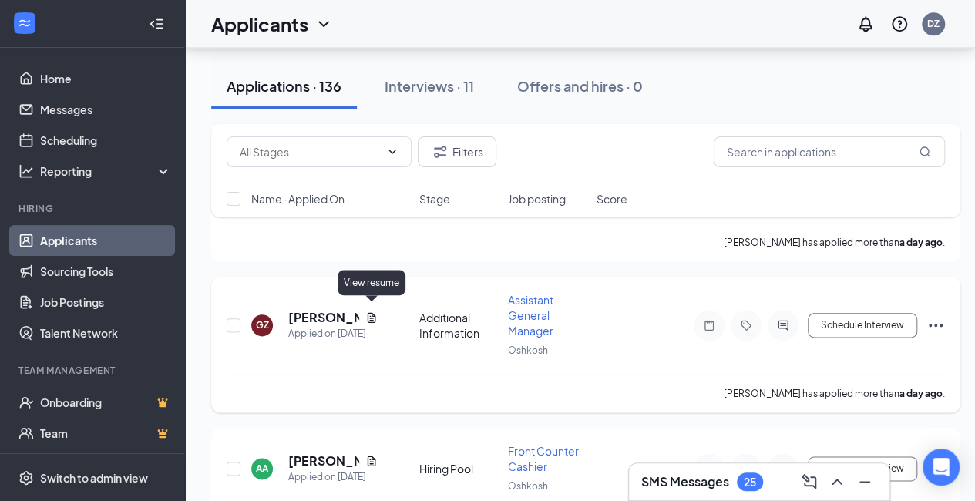
click at [372, 313] on icon "Document" at bounding box center [372, 317] width 8 height 10
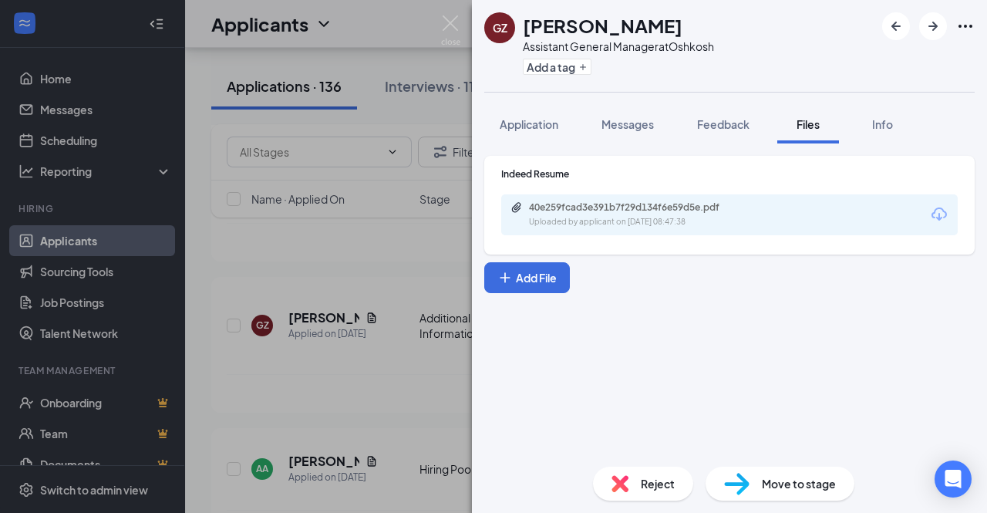
click at [651, 217] on div "Uploaded by applicant on [DATE] 08:47:38" at bounding box center [644, 222] width 231 height 12
click at [435, 25] on div "GZ [PERSON_NAME] Assistant General Manager at Oshkosh Add a tag Application Mes…" at bounding box center [493, 256] width 987 height 513
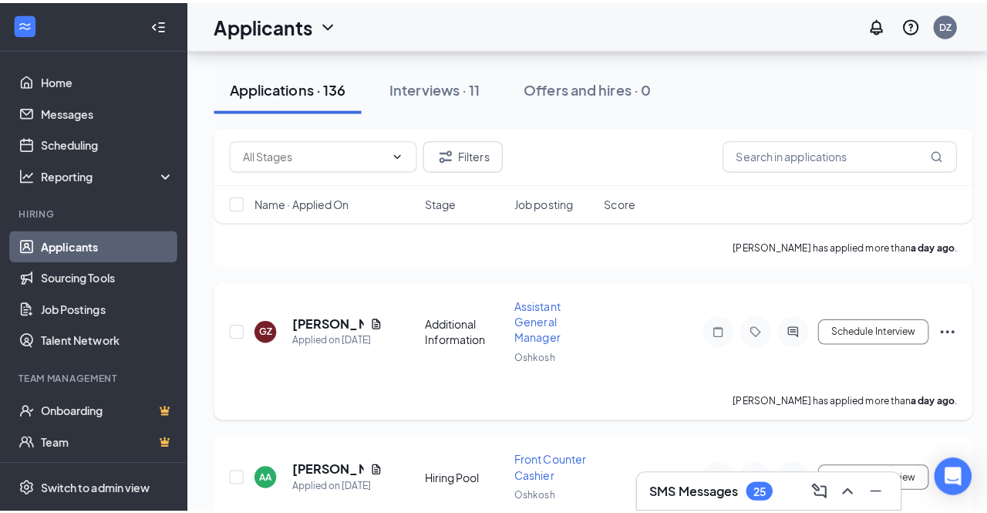
scroll to position [848, 0]
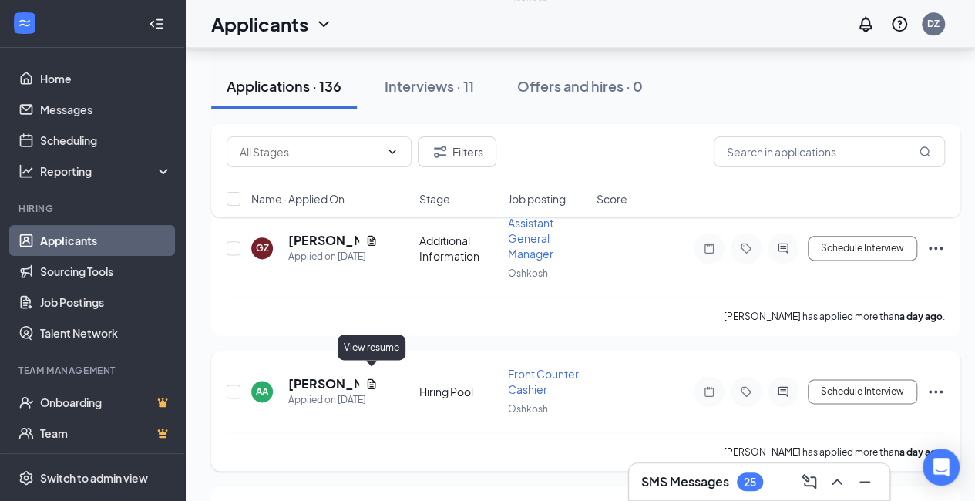
click at [373, 378] on icon "Document" at bounding box center [372, 383] width 8 height 10
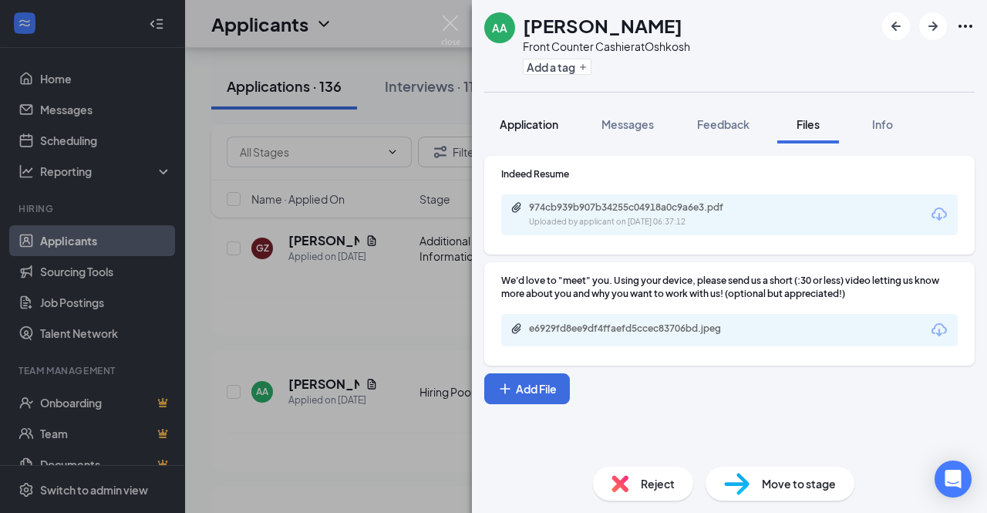
click at [540, 123] on span "Application" at bounding box center [528, 124] width 59 height 14
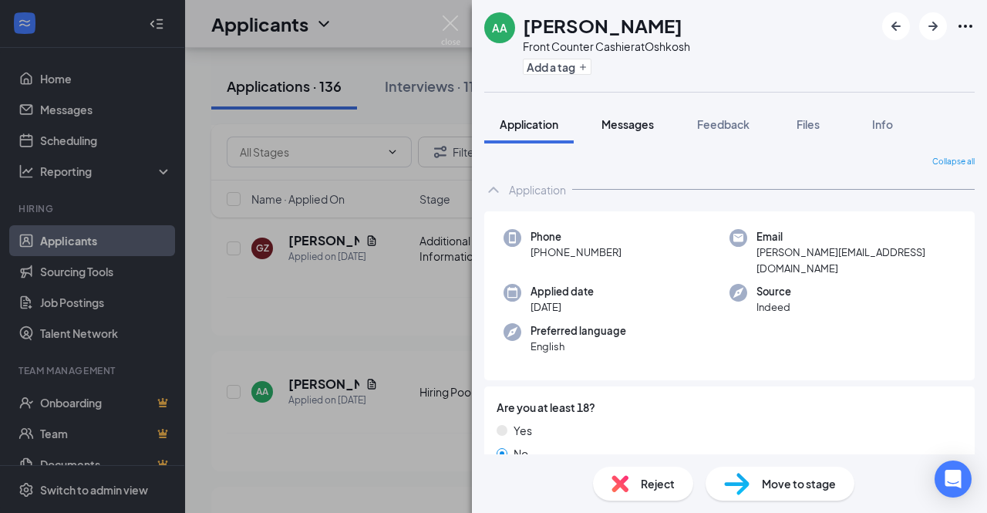
click at [622, 126] on span "Messages" at bounding box center [627, 124] width 52 height 14
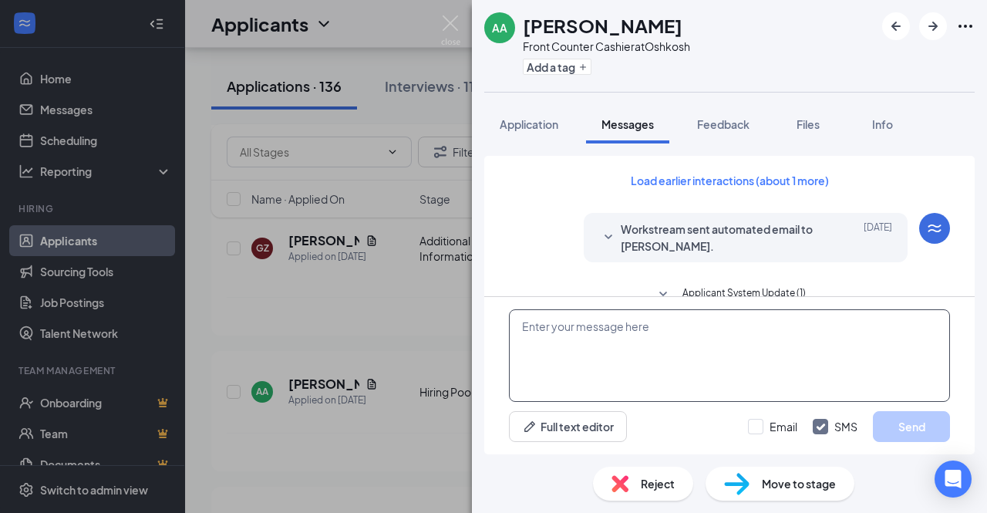
click at [657, 343] on textarea at bounding box center [729, 355] width 441 height 92
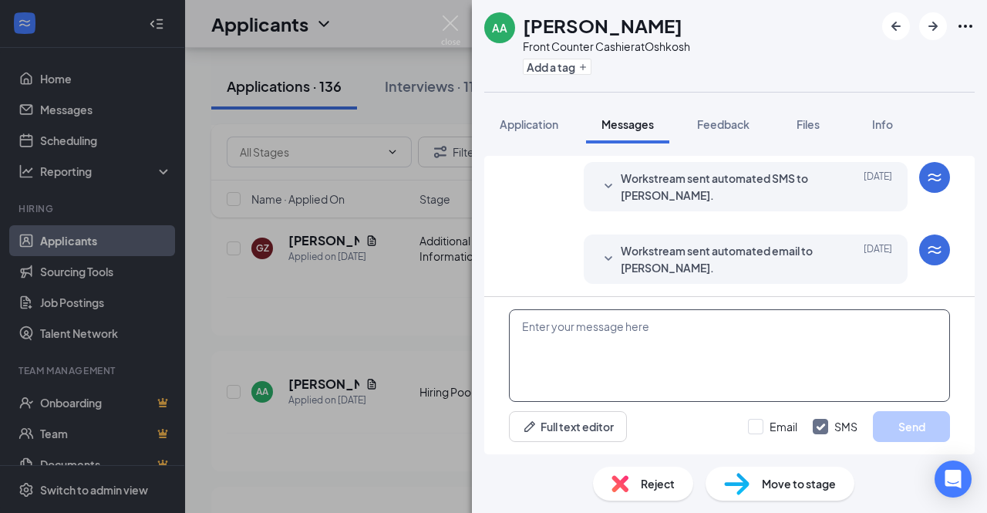
scroll to position [404, 0]
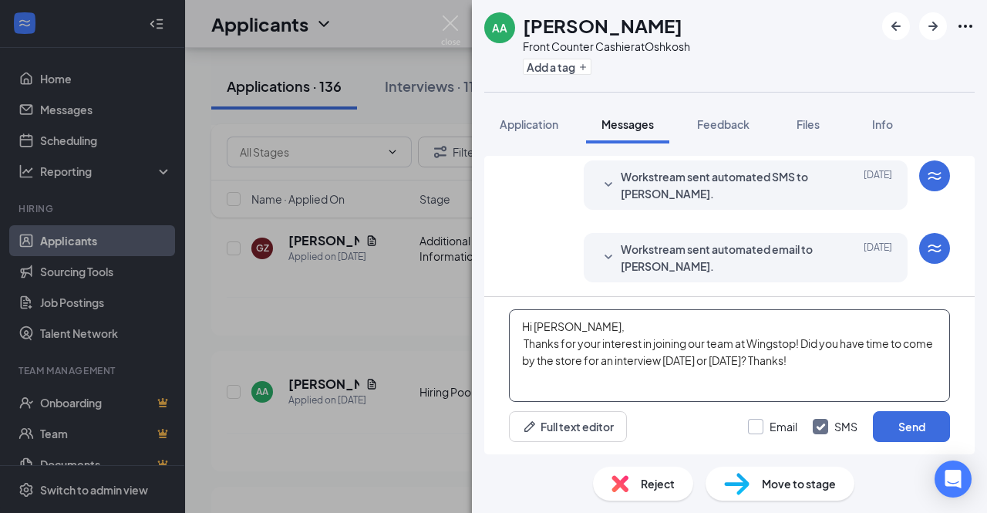
type textarea "Hi [PERSON_NAME], Thanks for your interest in joining our team at Wingstop! Did…"
click at [770, 427] on input "Email" at bounding box center [772, 426] width 49 height 15
checkbox input "true"
click at [886, 434] on button "Send" at bounding box center [911, 426] width 77 height 31
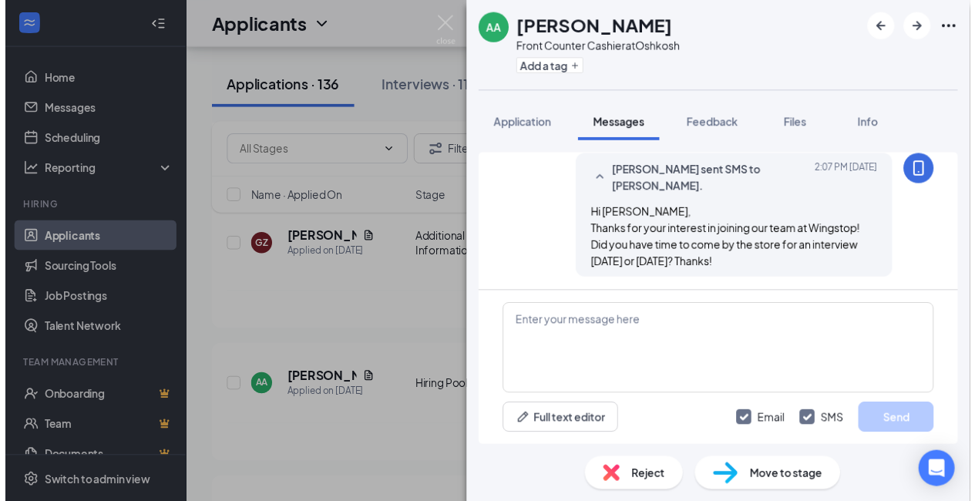
scroll to position [703, 0]
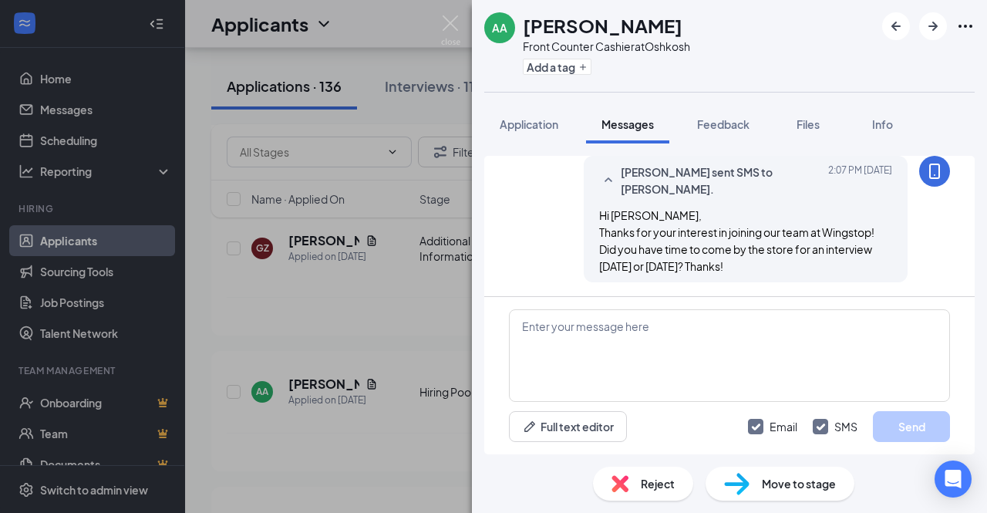
click at [435, 312] on div "AA [PERSON_NAME] Front Counter Cashier at Oshkosh Add a tag Application Message…" at bounding box center [493, 256] width 987 height 513
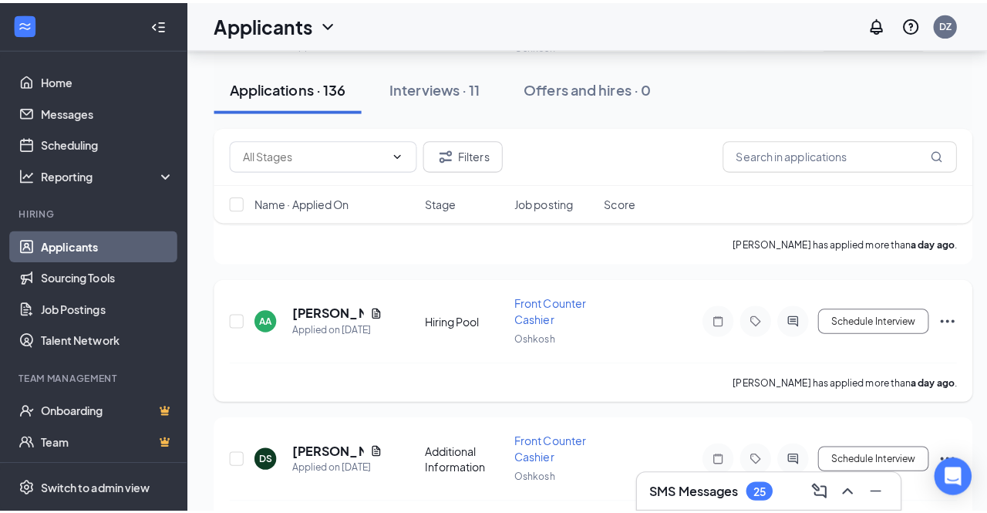
scroll to position [1079, 0]
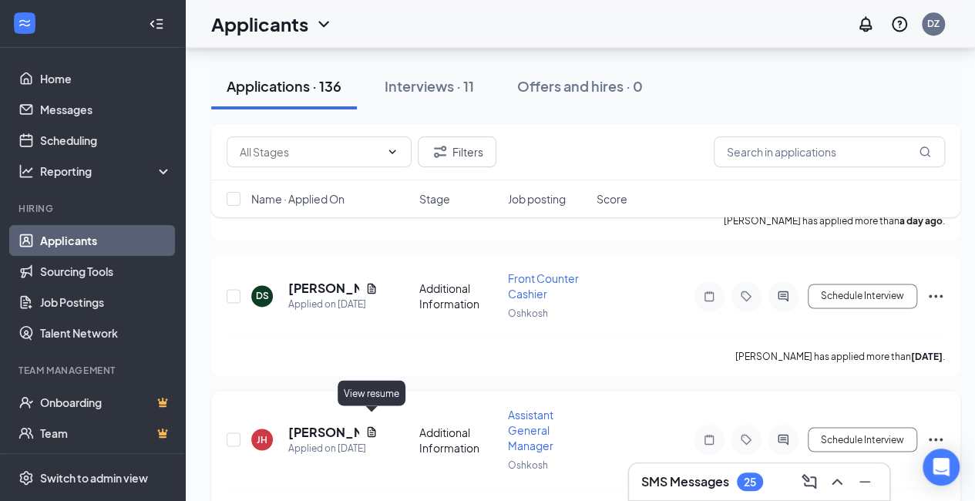
click at [372, 426] on icon "Document" at bounding box center [372, 431] width 8 height 10
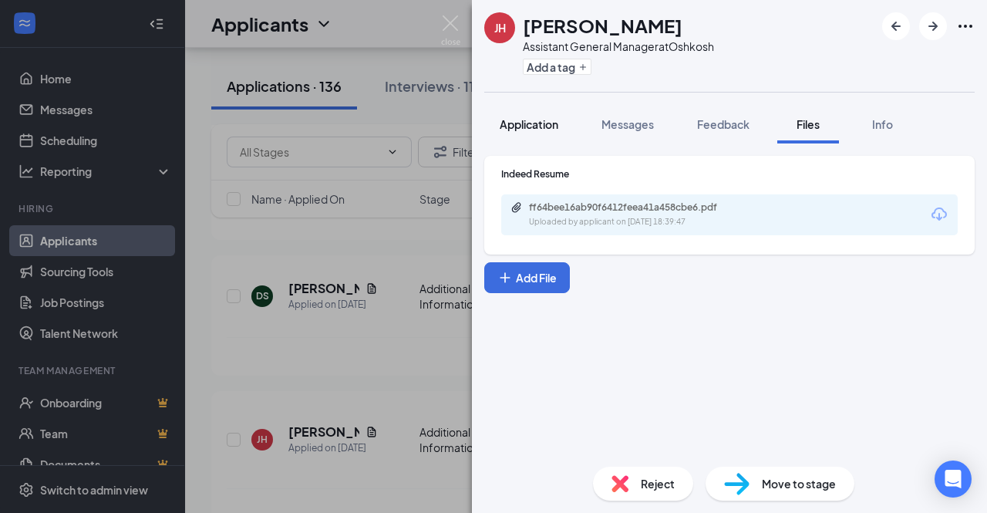
click at [532, 121] on span "Application" at bounding box center [528, 124] width 59 height 14
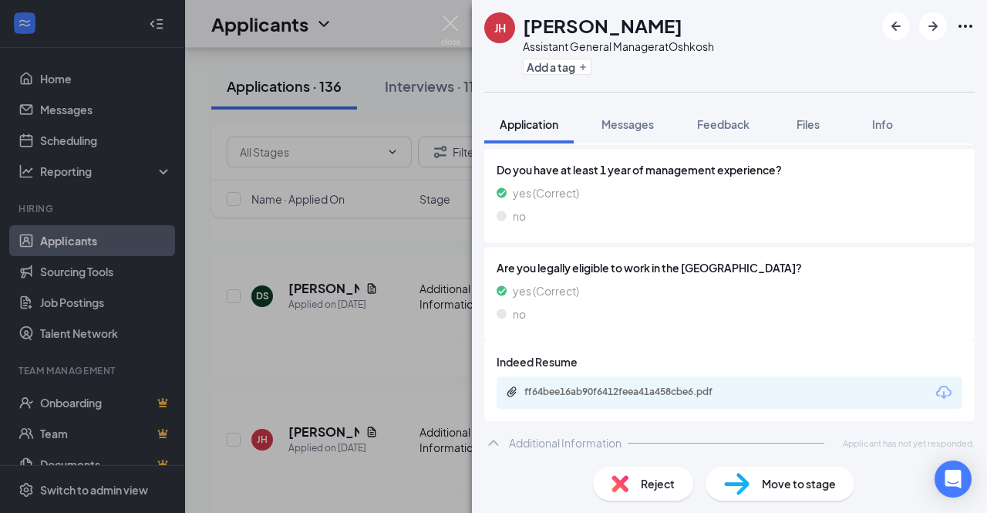
scroll to position [388, 0]
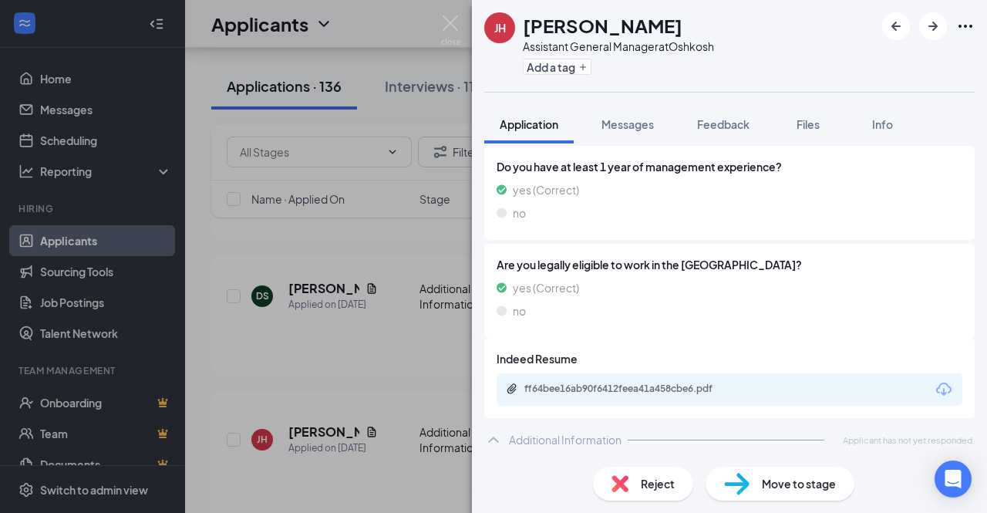
click at [621, 383] on div "ff64bee16ab90f6412feea41a458cbe6.pdf" at bounding box center [632, 388] width 216 height 12
click at [450, 30] on img at bounding box center [450, 30] width 19 height 30
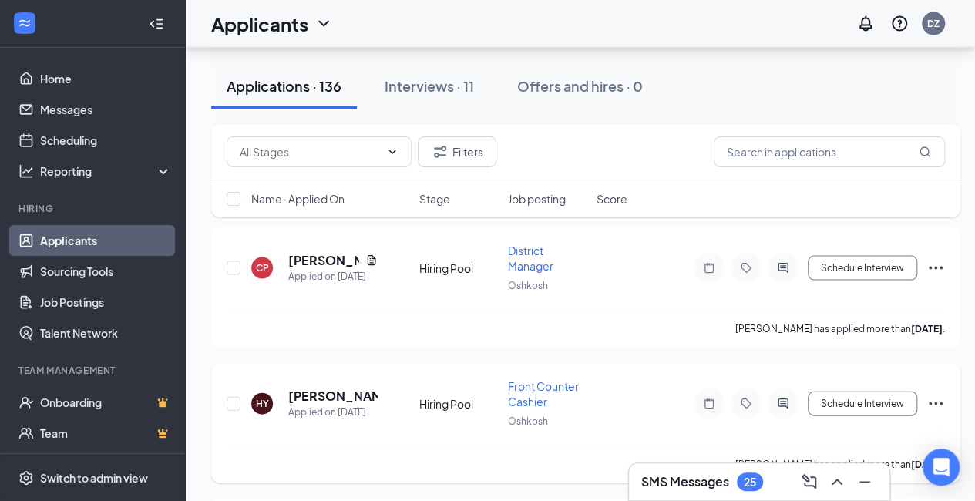
scroll to position [1619, 0]
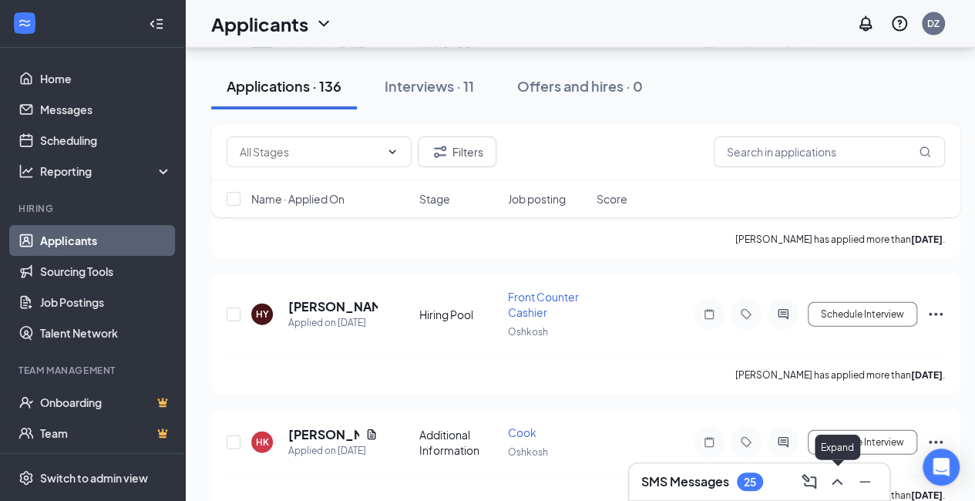
click at [846, 486] on icon "ChevronUp" at bounding box center [837, 481] width 18 height 18
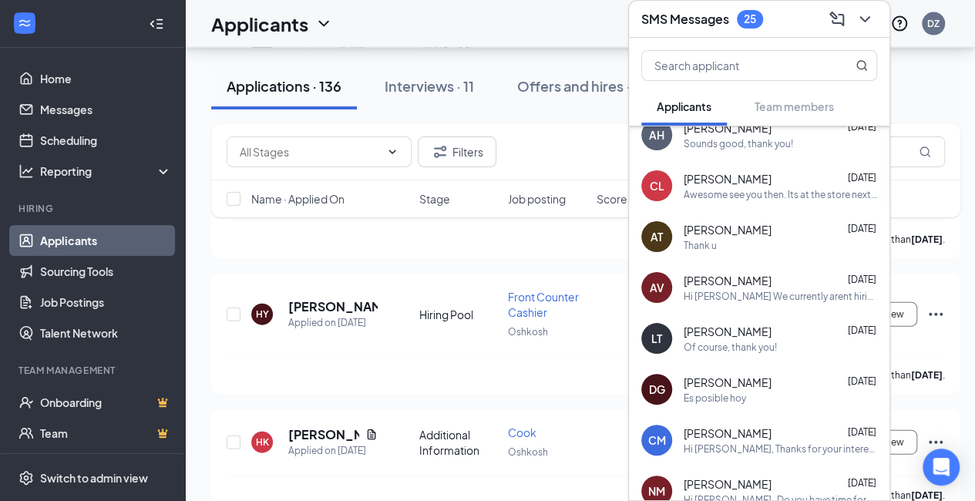
scroll to position [939, 0]
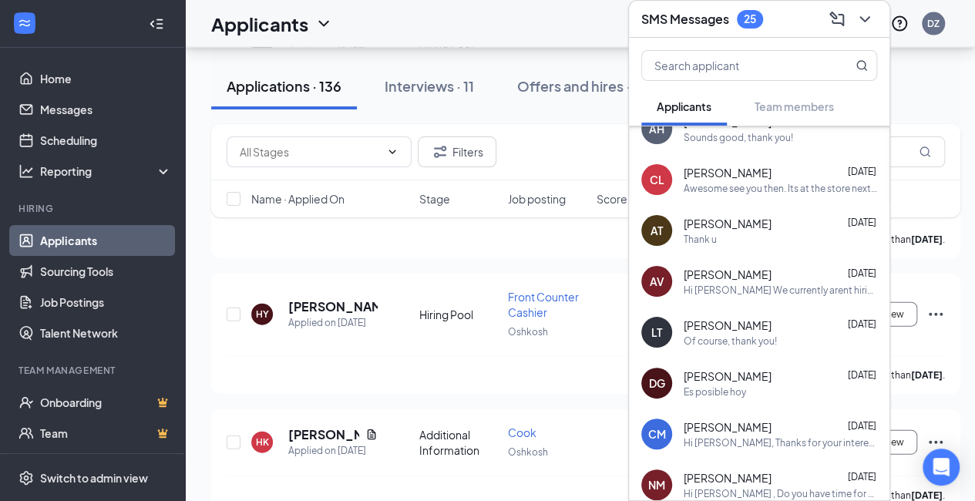
click at [788, 335] on div "Of course, thank you!" at bounding box center [780, 341] width 193 height 13
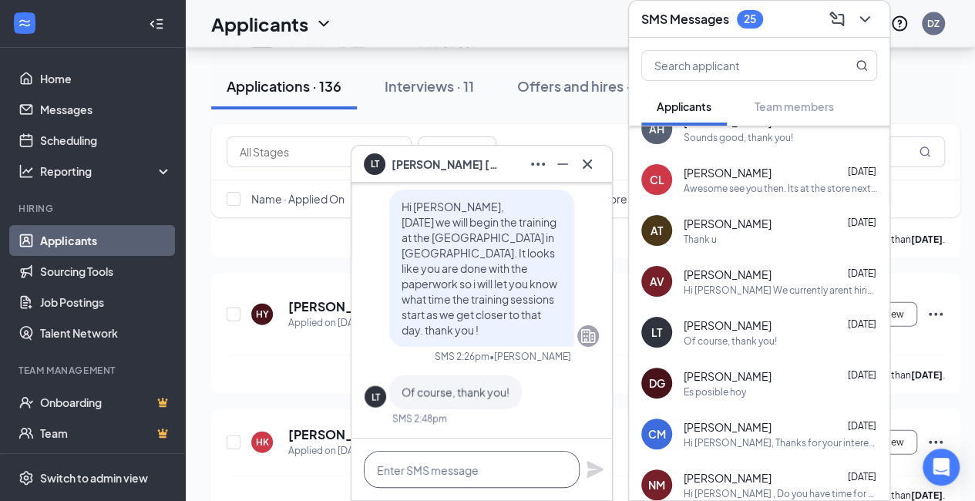
click at [486, 472] on textarea at bounding box center [472, 469] width 216 height 37
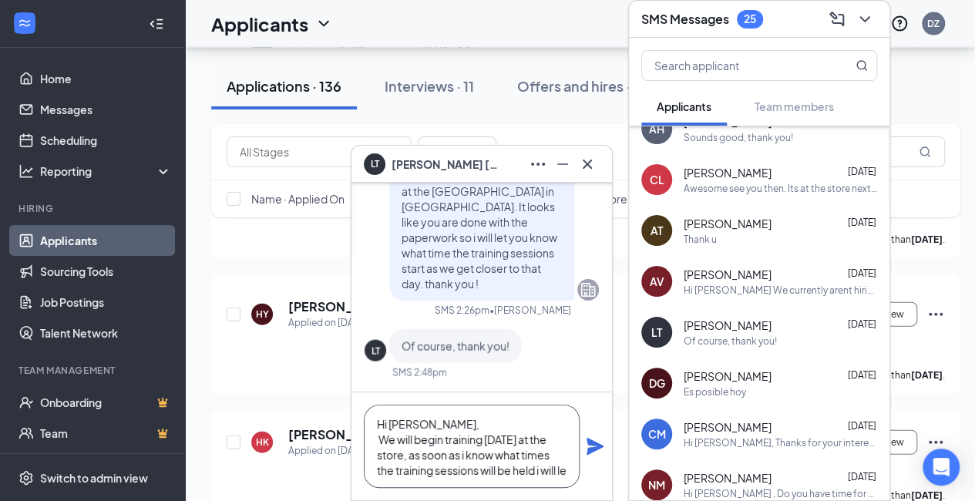
scroll to position [15, 0]
paste textarea "[PERSON_NAME]"
click at [523, 480] on textarea "Hi [PERSON_NAME], We will begin training [DATE] at the store, as soon as i know…" at bounding box center [472, 446] width 216 height 83
type textarea "Hi [PERSON_NAME], We will begin training [DATE] at the store, as soon as i know…"
click at [592, 454] on icon "Plane" at bounding box center [595, 446] width 18 height 18
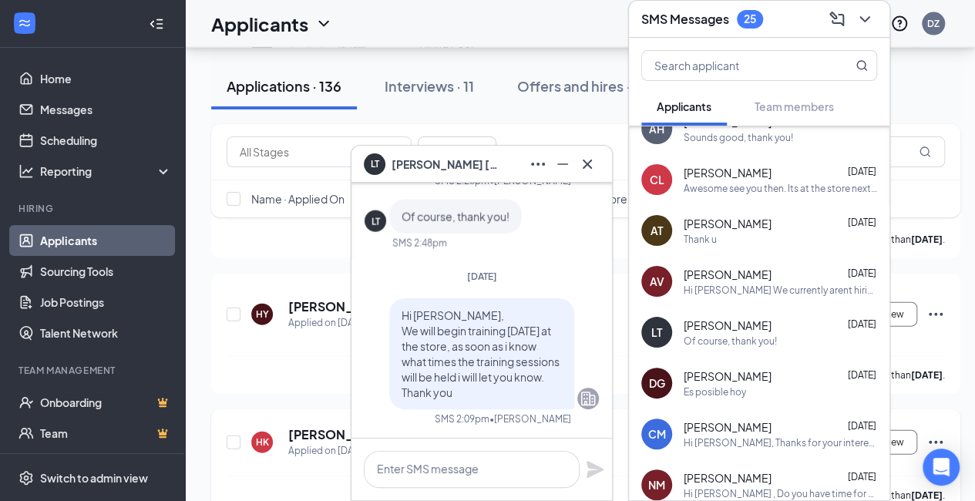
scroll to position [0, 0]
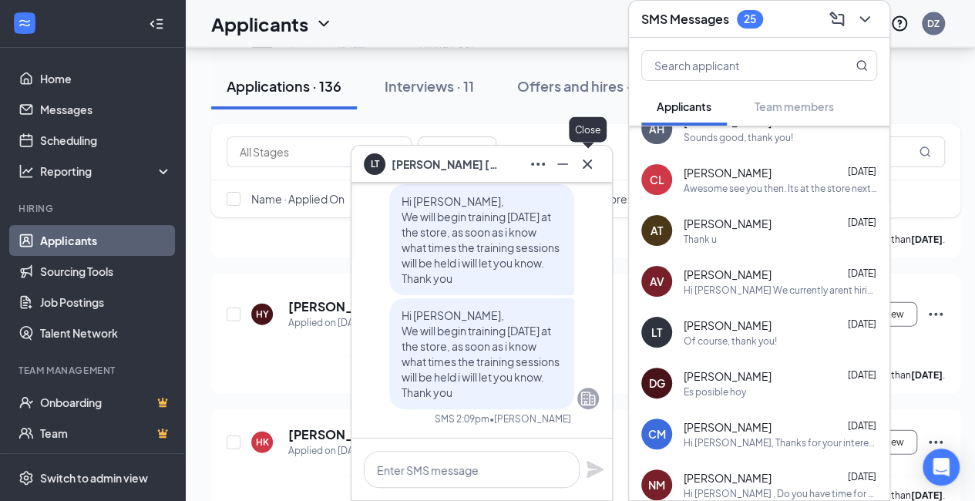
click at [589, 166] on icon "Cross" at bounding box center [587, 163] width 9 height 9
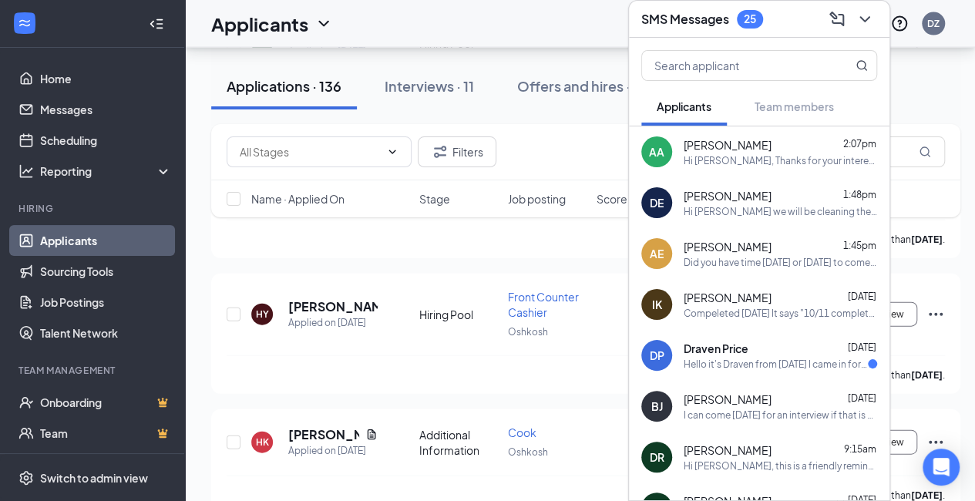
click at [863, 10] on icon "ChevronDown" at bounding box center [865, 19] width 18 height 18
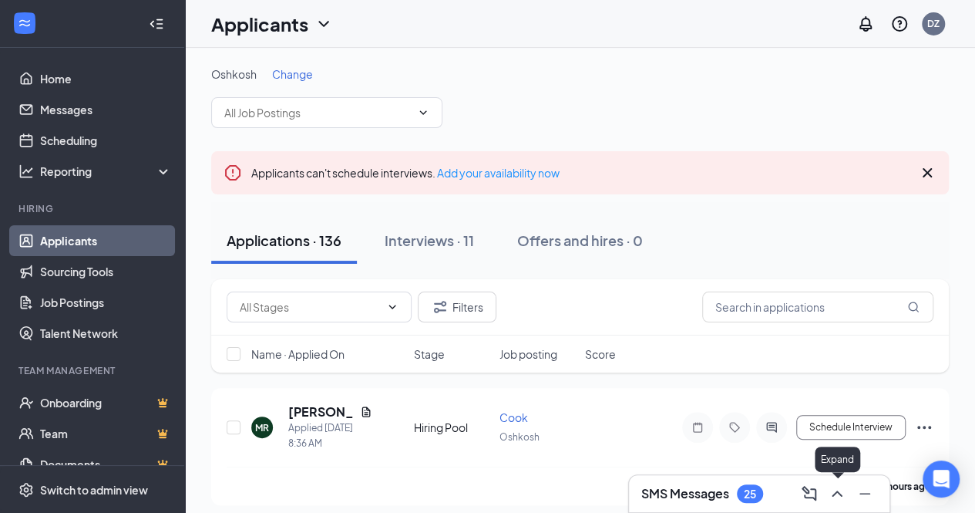
click at [842, 499] on icon "ChevronUp" at bounding box center [837, 493] width 18 height 18
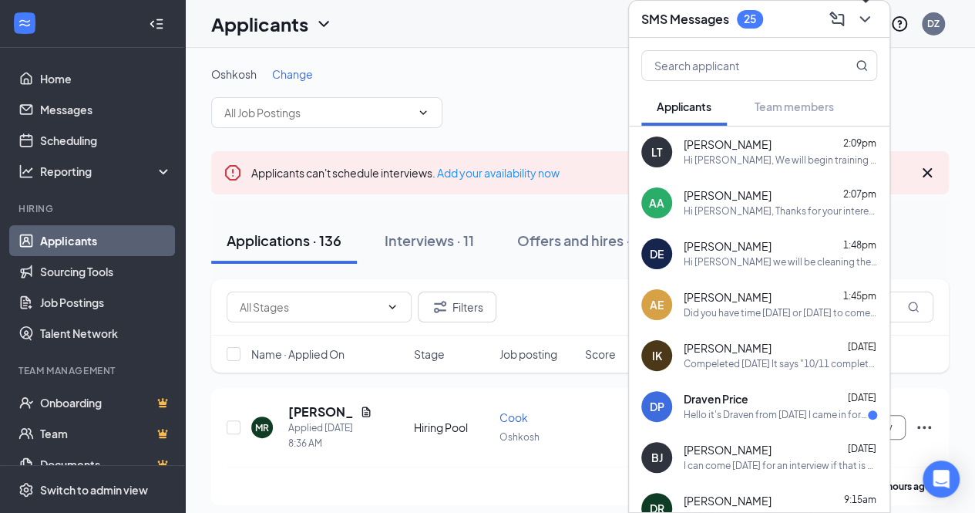
click at [862, 24] on icon "ChevronDown" at bounding box center [865, 19] width 18 height 18
